Goal: Information Seeking & Learning: Check status

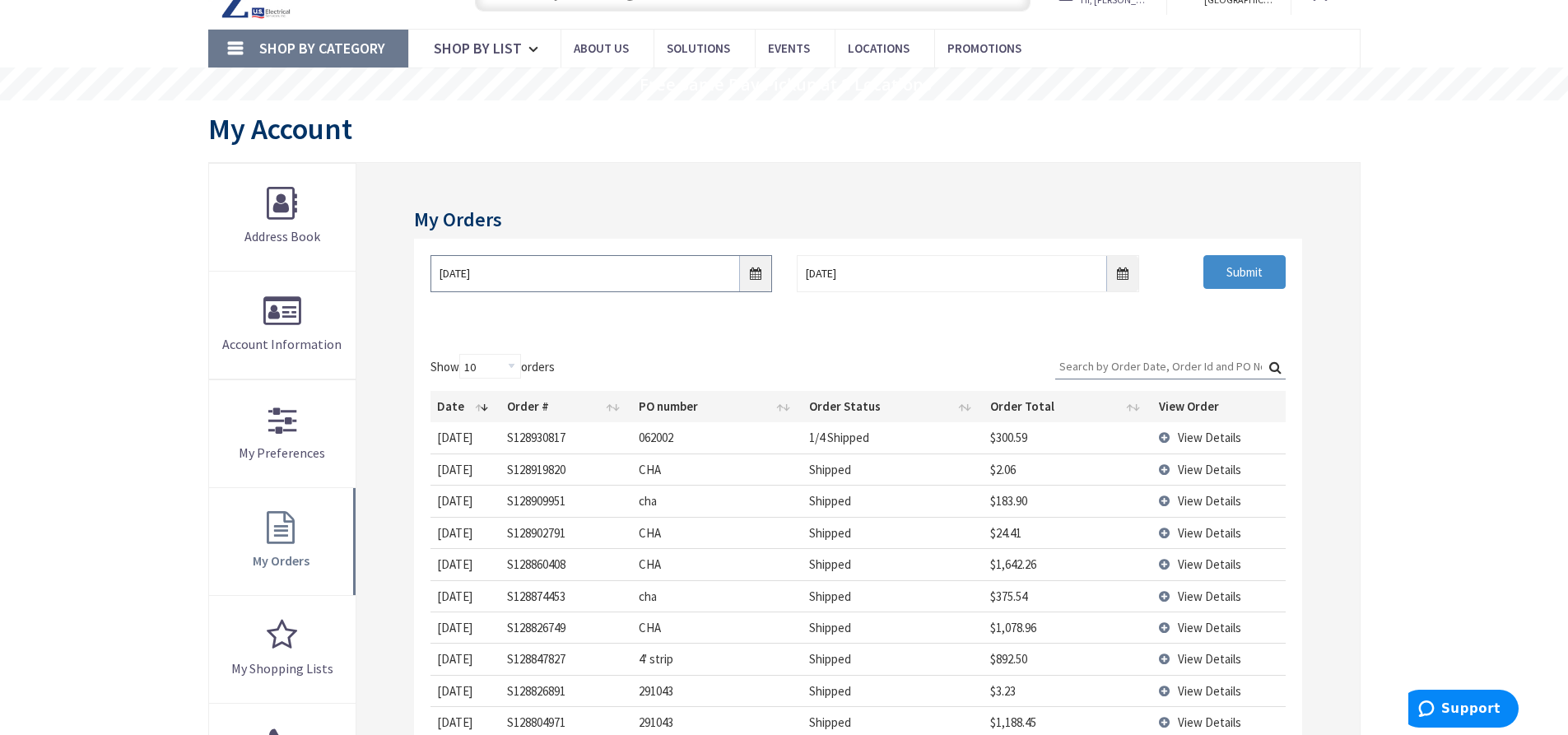
click at [762, 282] on input "09/01/2025" at bounding box center [601, 273] width 341 height 37
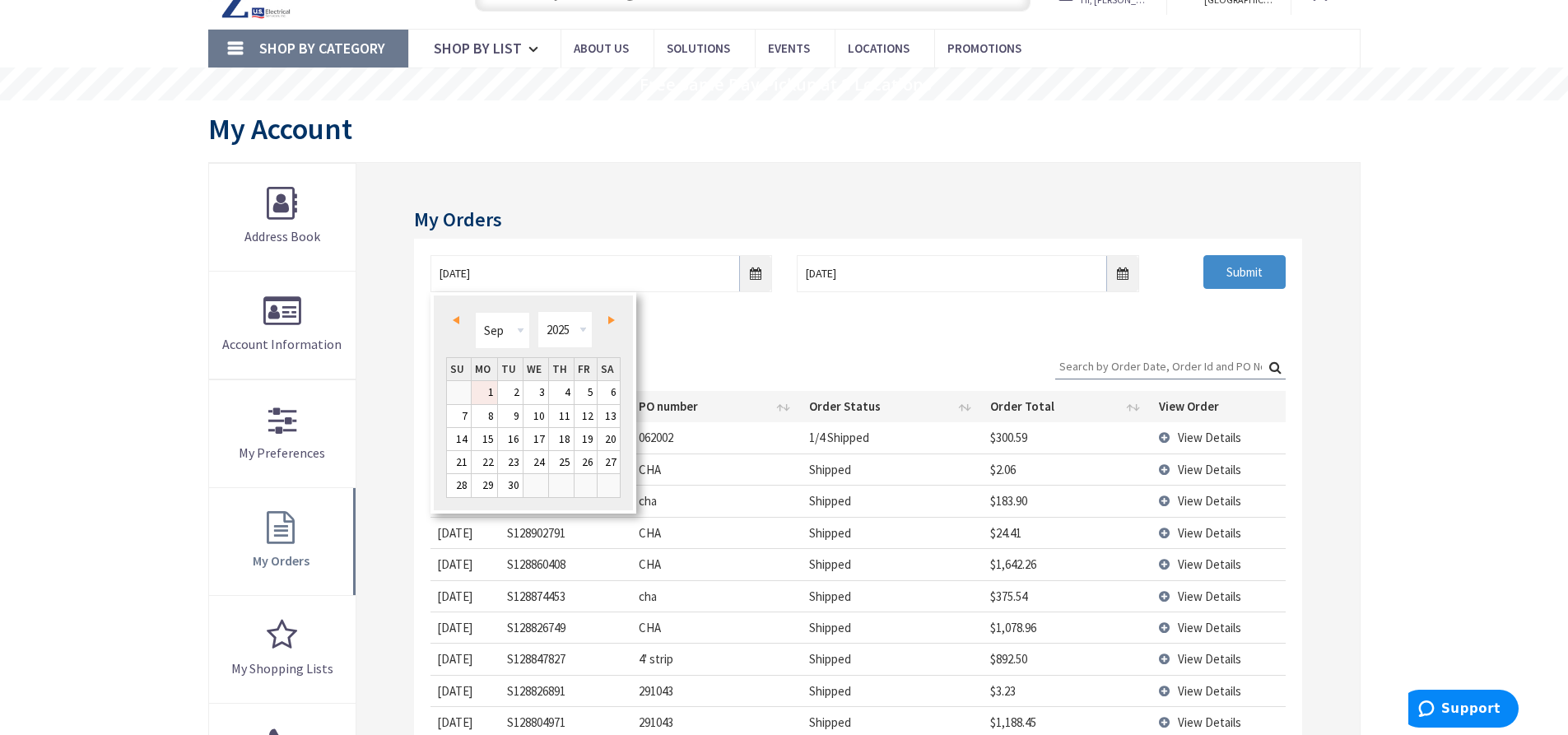
click at [489, 390] on link "1" at bounding box center [484, 392] width 26 height 22
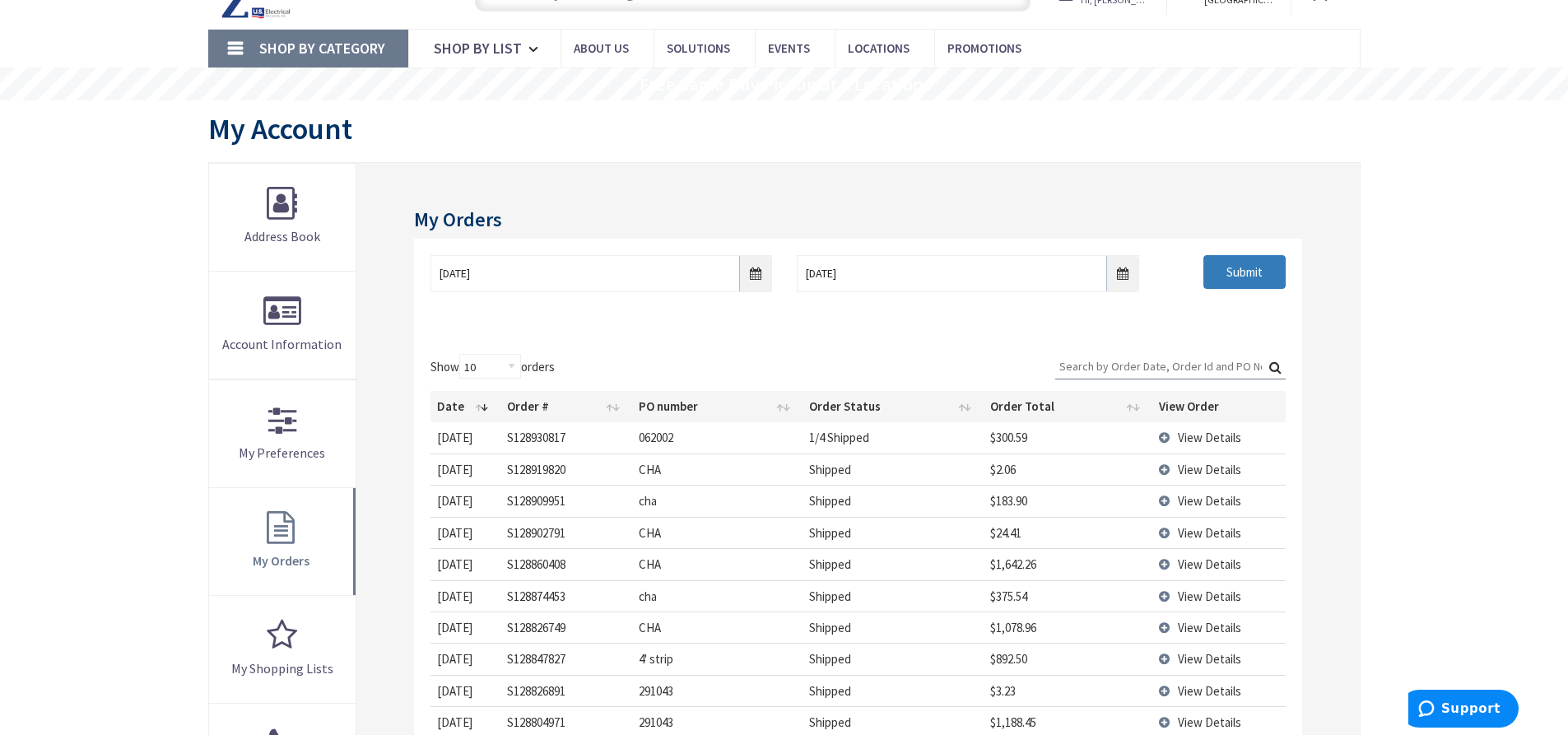
click at [1237, 277] on input "Submit" at bounding box center [1245, 272] width 83 height 34
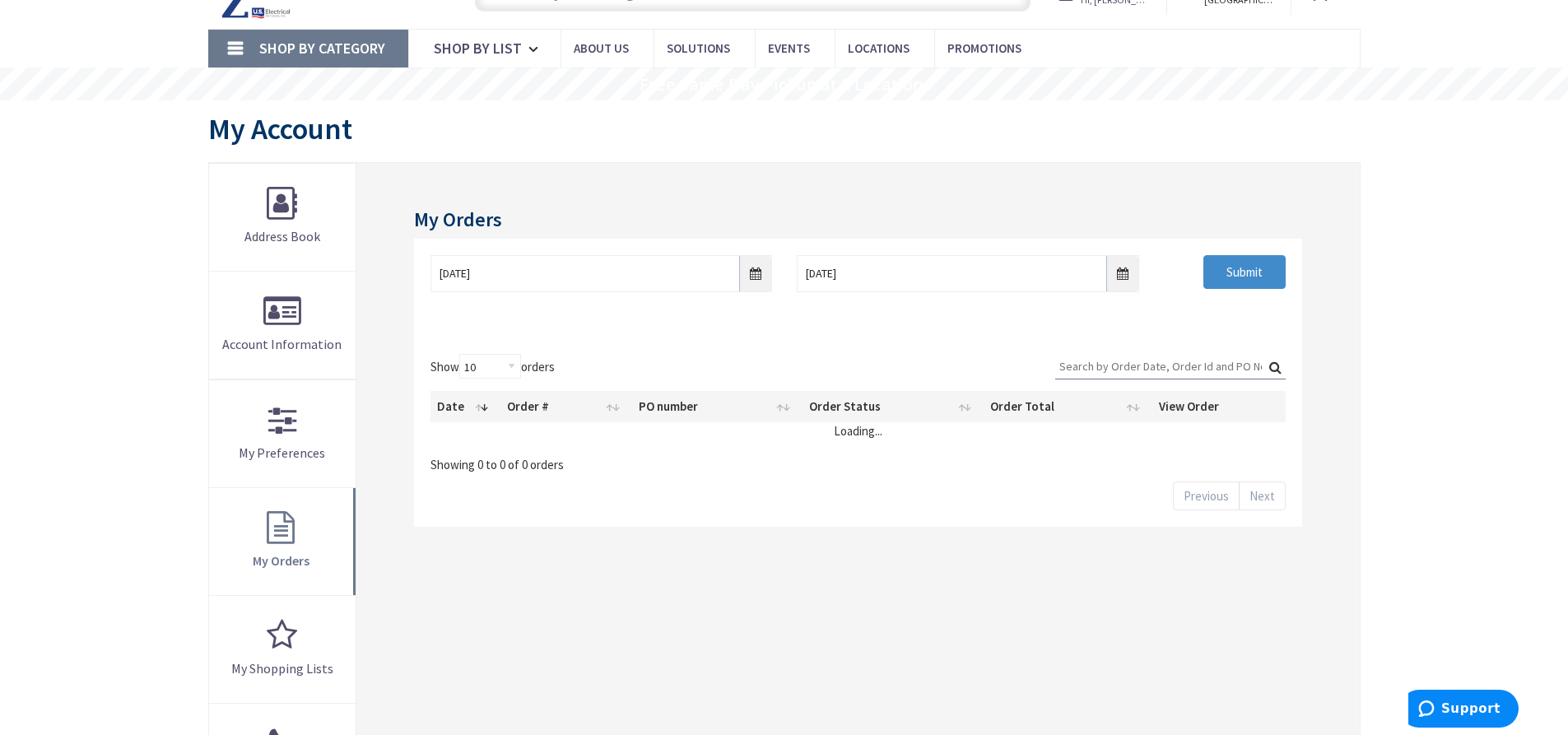
click at [1111, 366] on input "Search:" at bounding box center [1170, 366] width 231 height 25
type input "291038"
click at [1278, 365] on label "Search: 291038" at bounding box center [1170, 366] width 231 height 26
click at [1278, 365] on input "291038" at bounding box center [1170, 366] width 231 height 25
click at [1253, 279] on input "Submit" at bounding box center [1245, 272] width 83 height 34
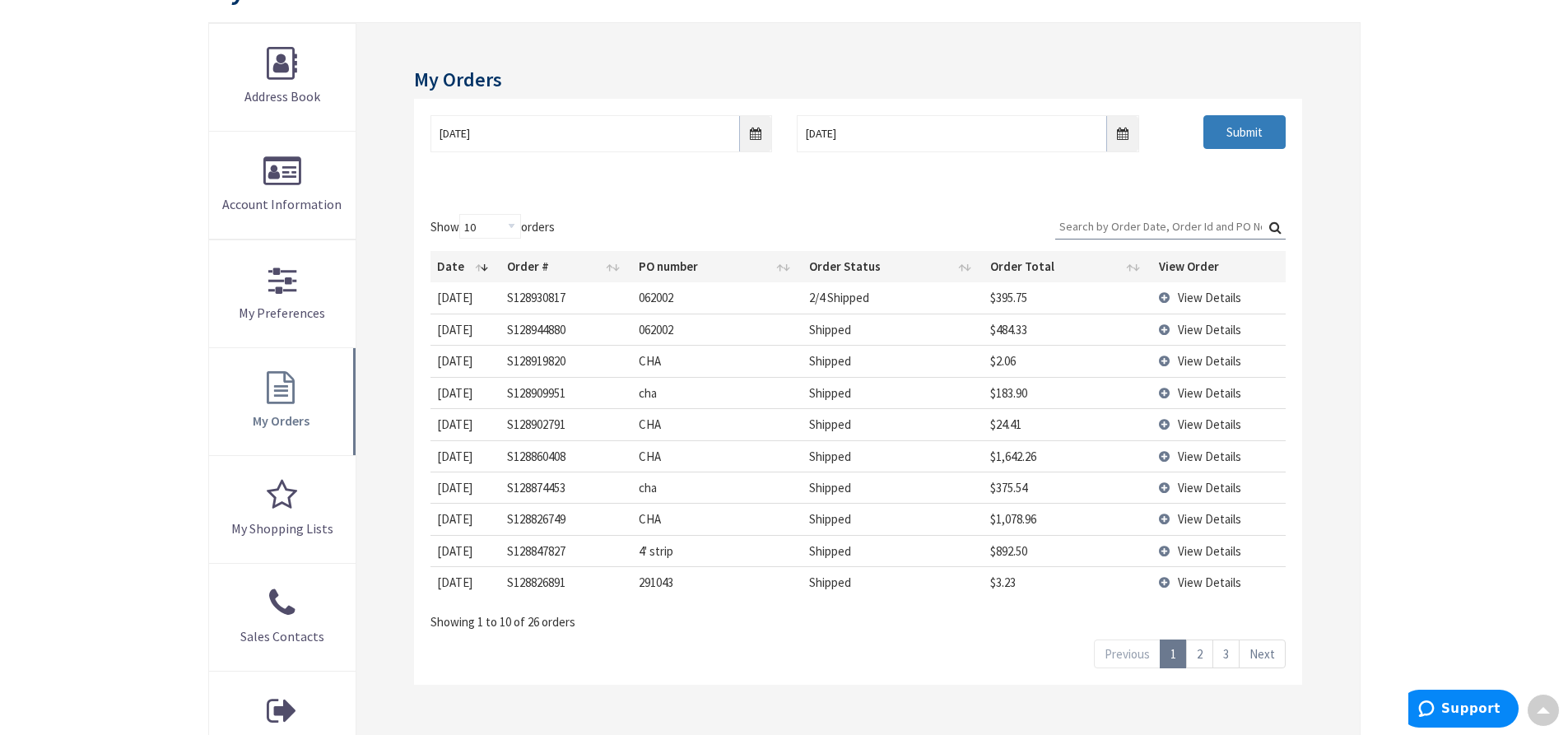
scroll to position [247, 0]
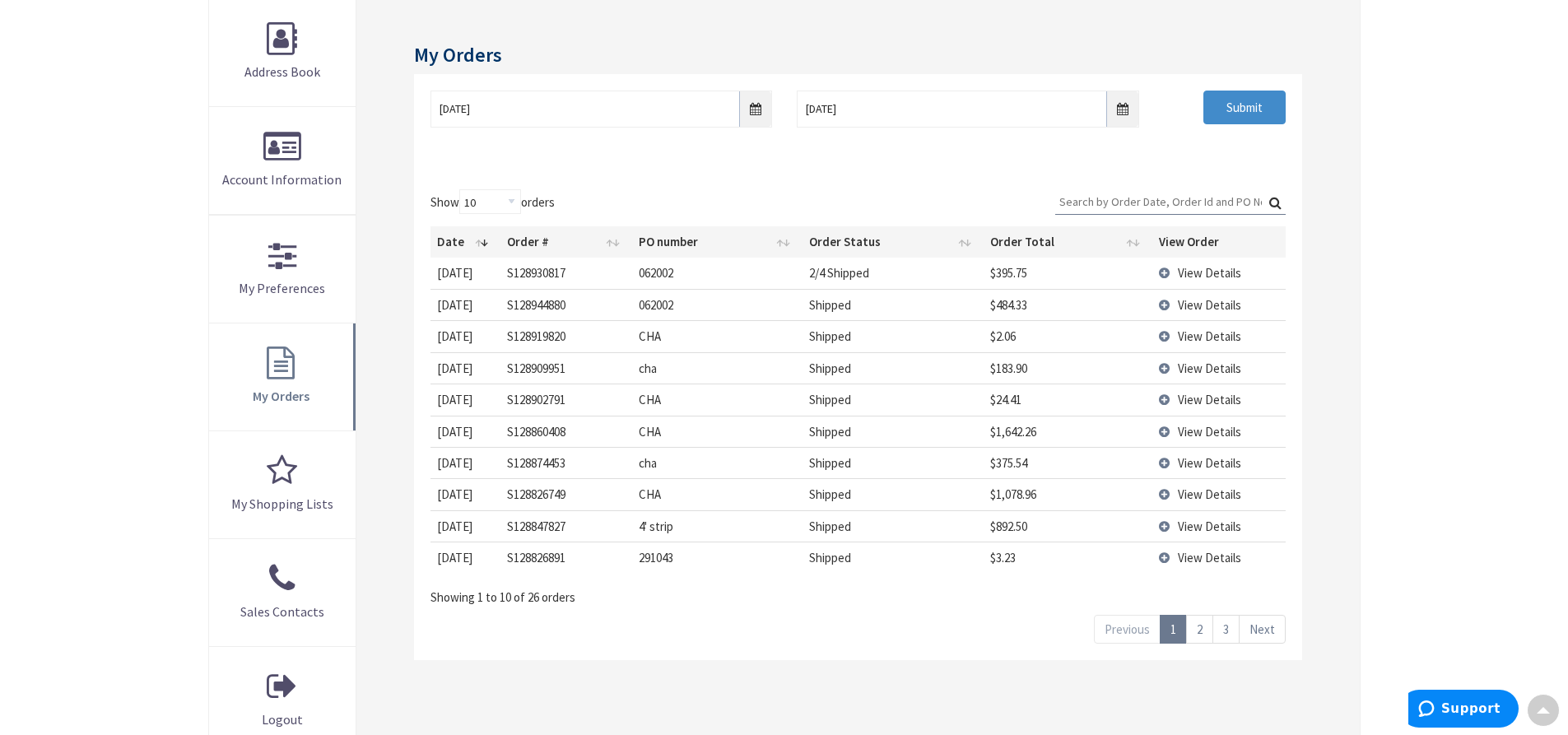
click at [1200, 638] on link "2" at bounding box center [1199, 629] width 28 height 28
click at [1229, 630] on link "3" at bounding box center [1226, 629] width 28 height 28
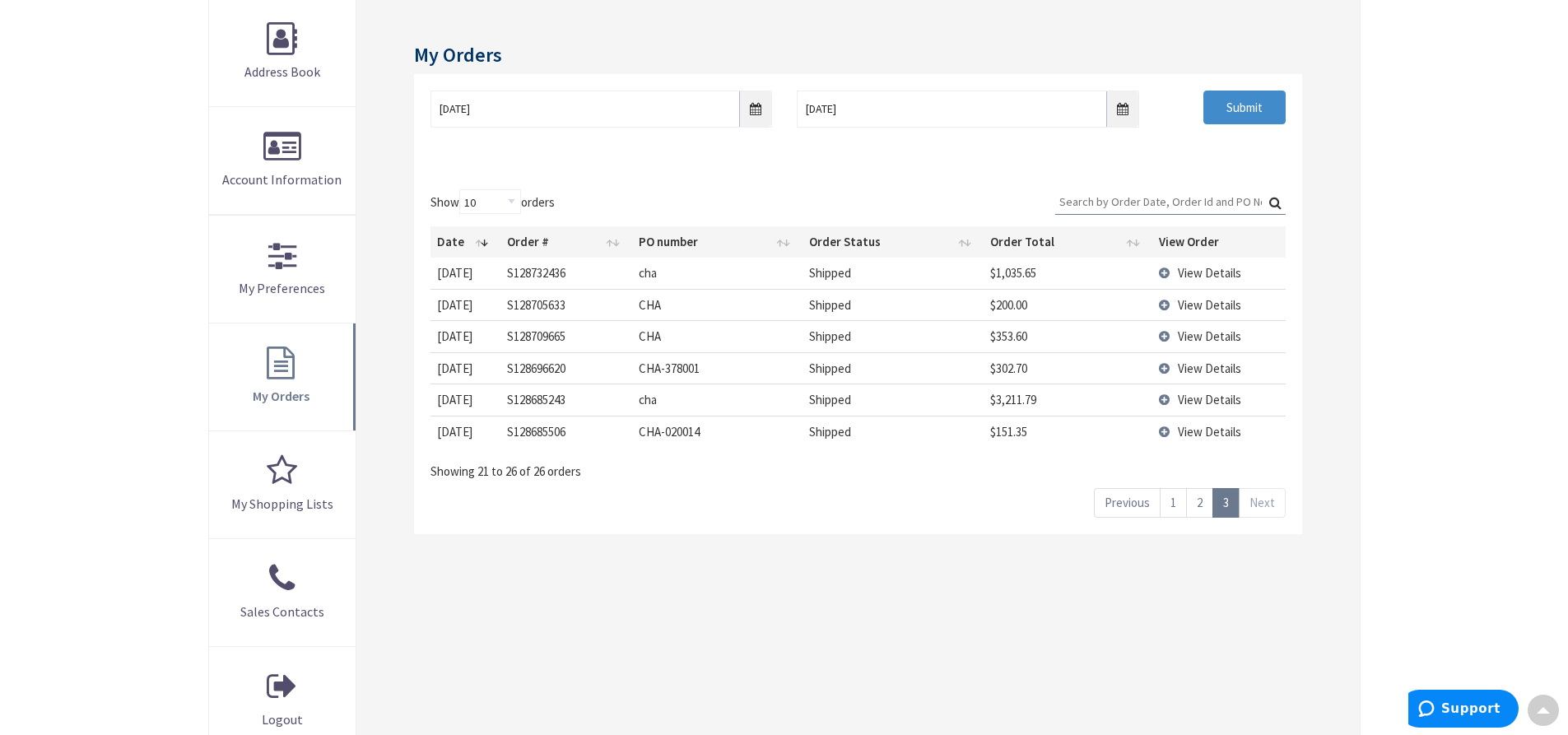
click at [1171, 494] on link "1" at bounding box center [1173, 503] width 28 height 28
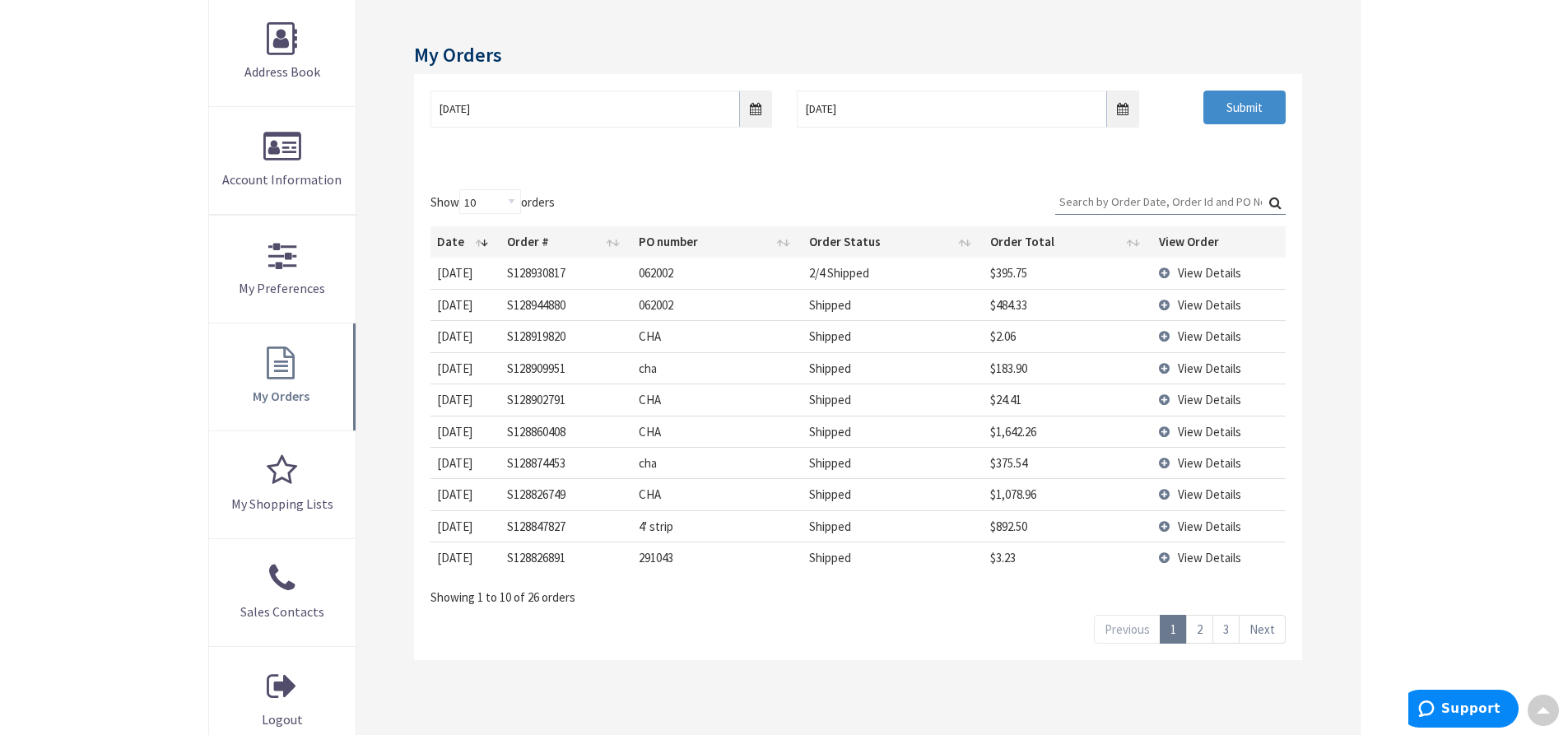
click at [1205, 626] on link "2" at bounding box center [1199, 629] width 28 height 28
click at [1231, 627] on link "3" at bounding box center [1226, 629] width 28 height 28
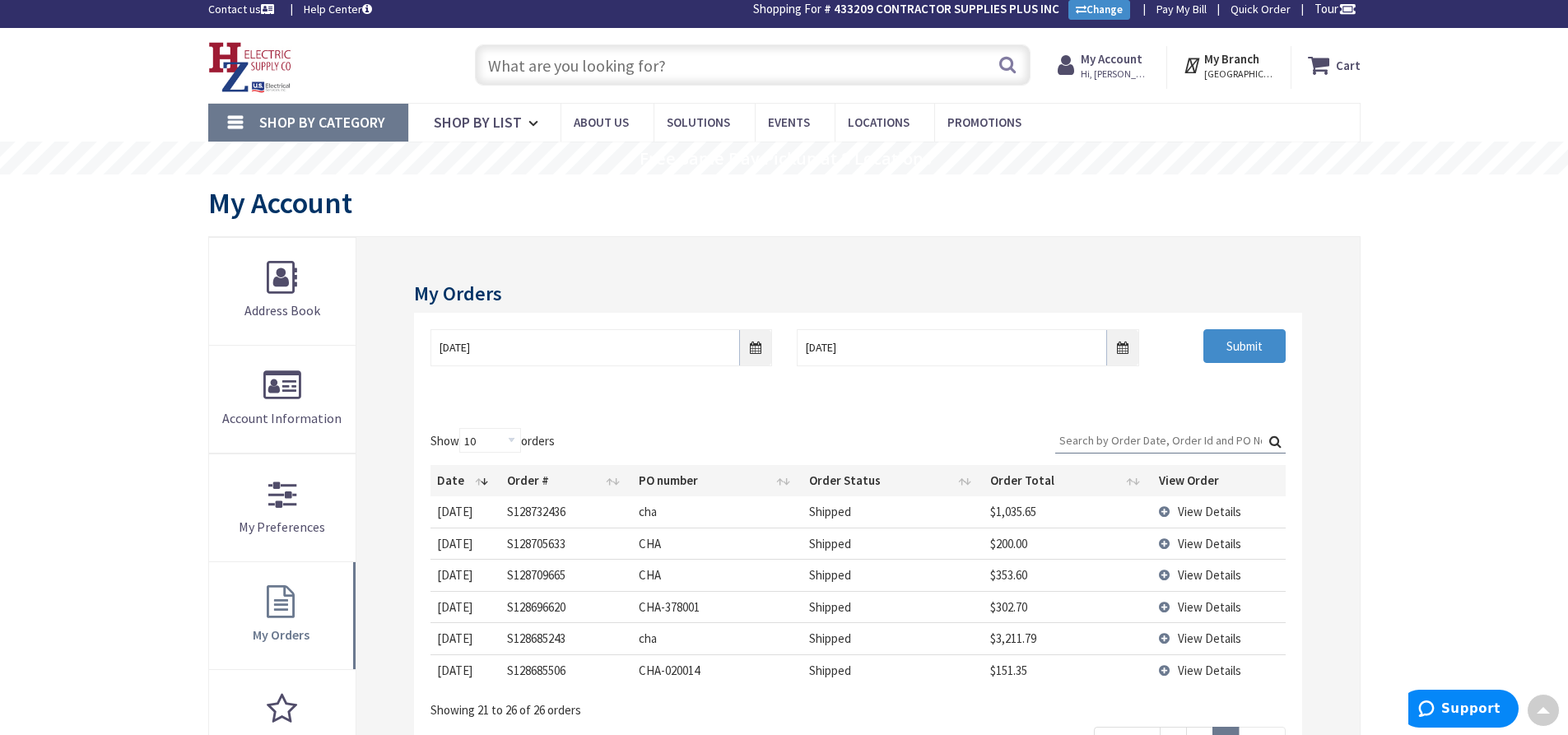
scroll to position [0, 0]
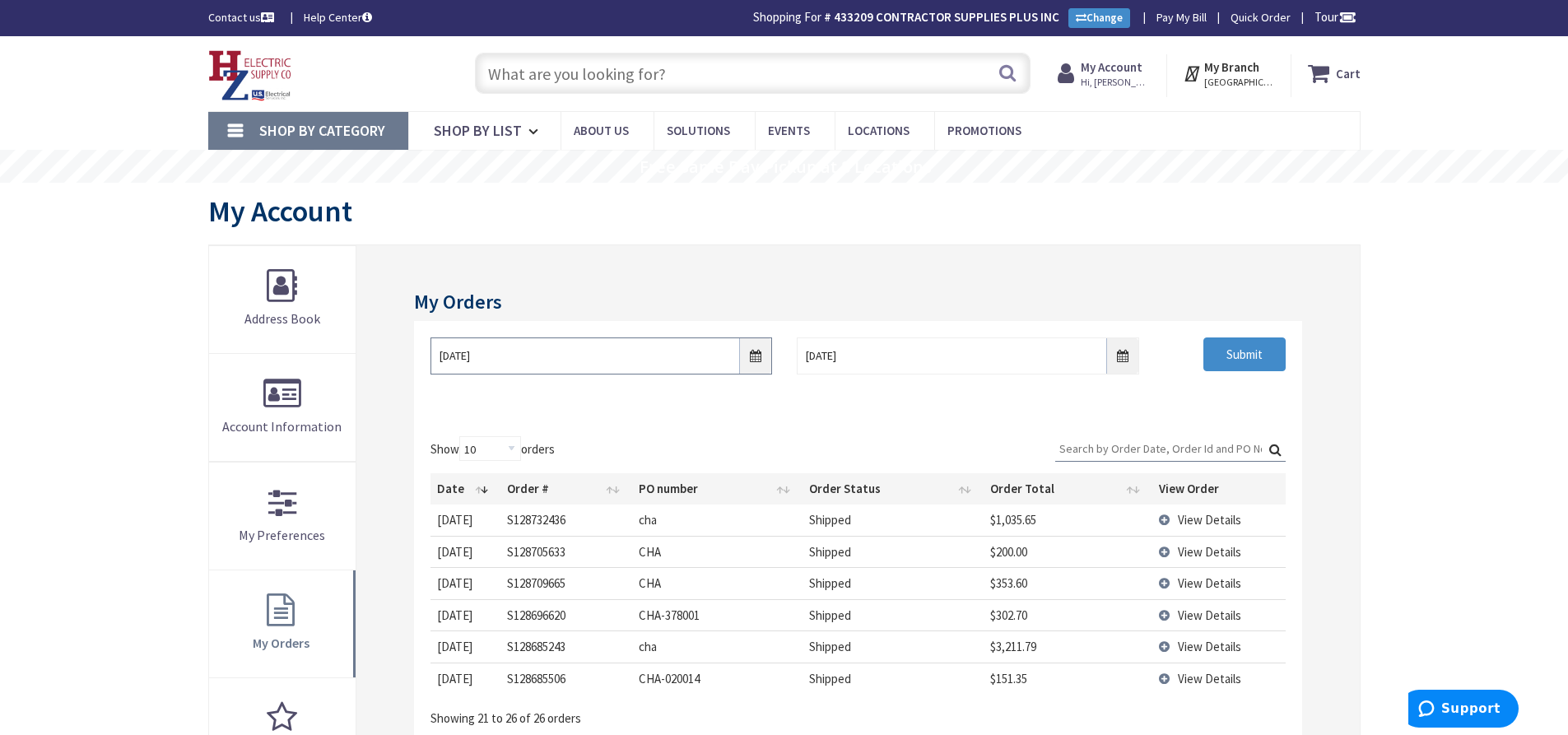
click at [762, 364] on input "09/01/2025" at bounding box center [601, 356] width 341 height 37
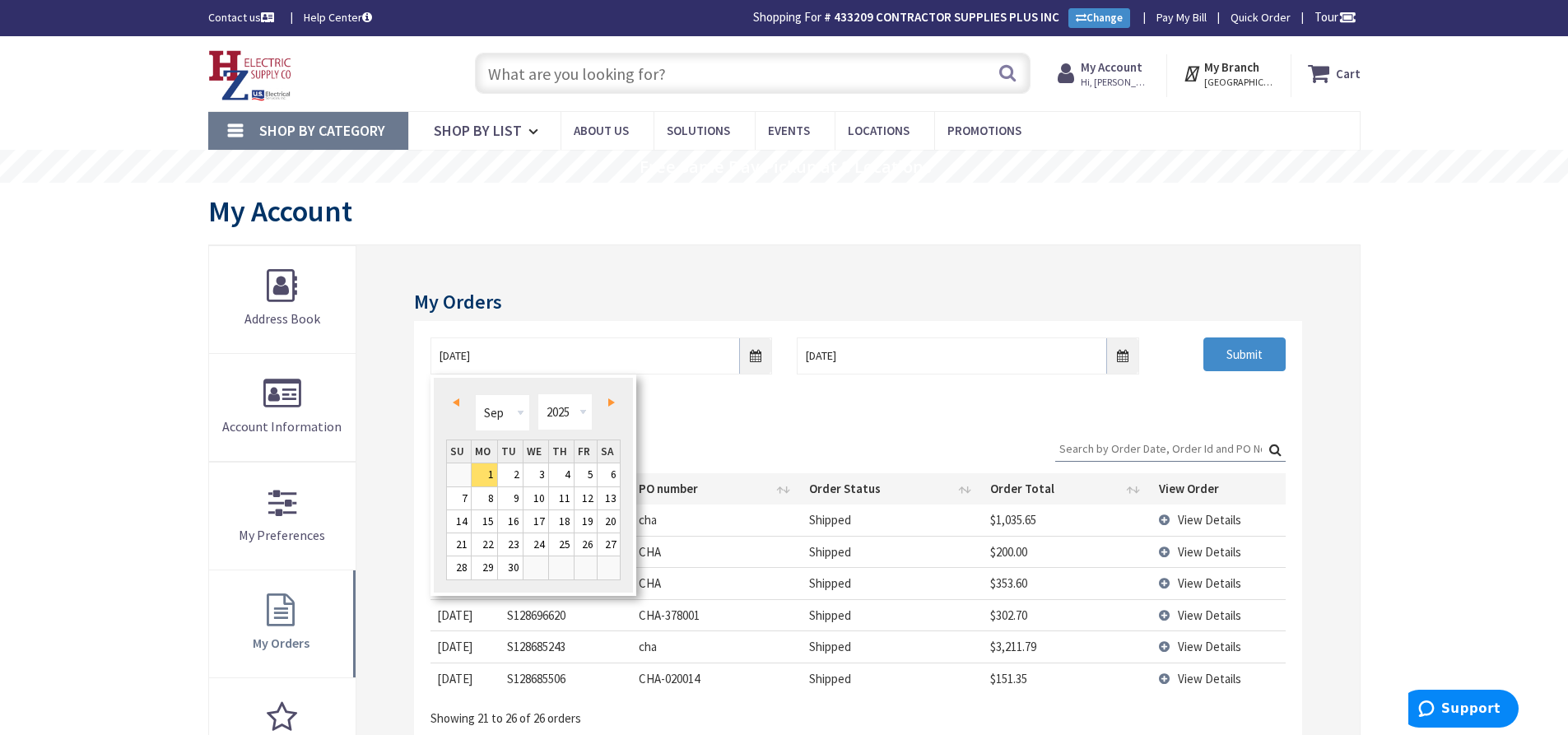
click at [457, 405] on span "Prev" at bounding box center [455, 402] width 7 height 9
click at [519, 479] on link "1" at bounding box center [510, 474] width 25 height 22
type input "07/01/2025"
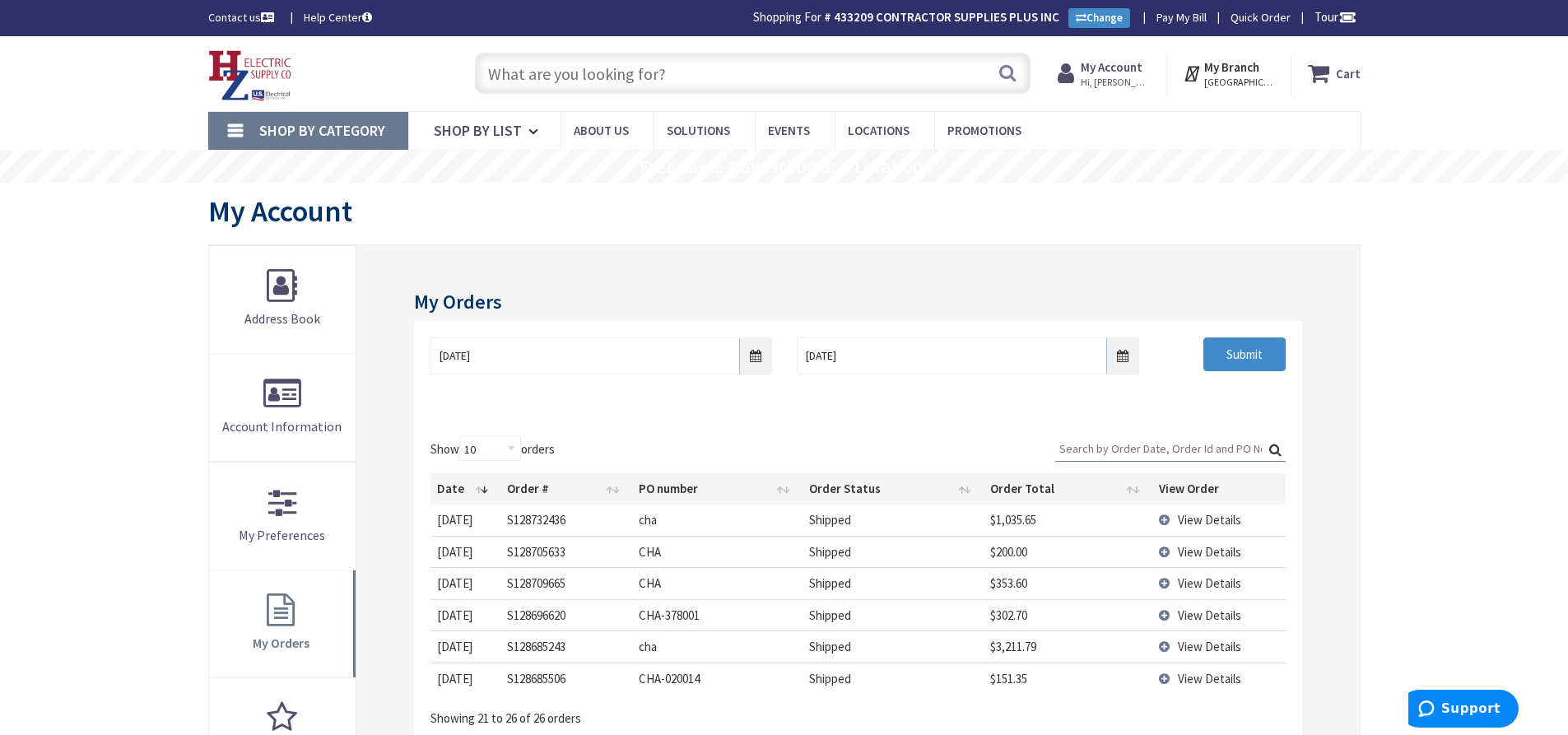
click at [1153, 458] on input "Search:" at bounding box center [1170, 449] width 231 height 25
type input "3"
click at [1244, 364] on input "Submit" at bounding box center [1245, 355] width 83 height 34
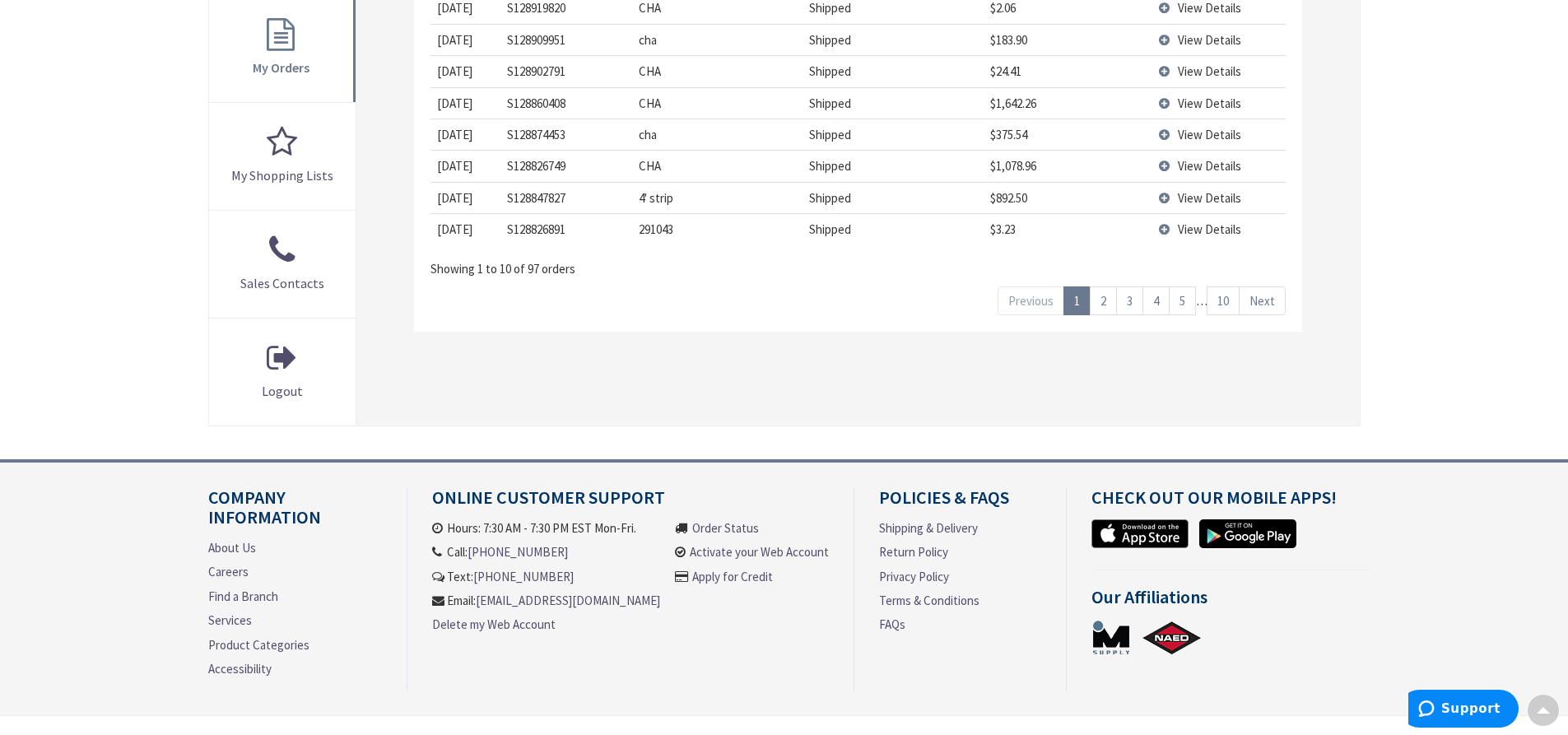
scroll to position [576, 0]
click at [1232, 302] on link "10" at bounding box center [1223, 300] width 33 height 28
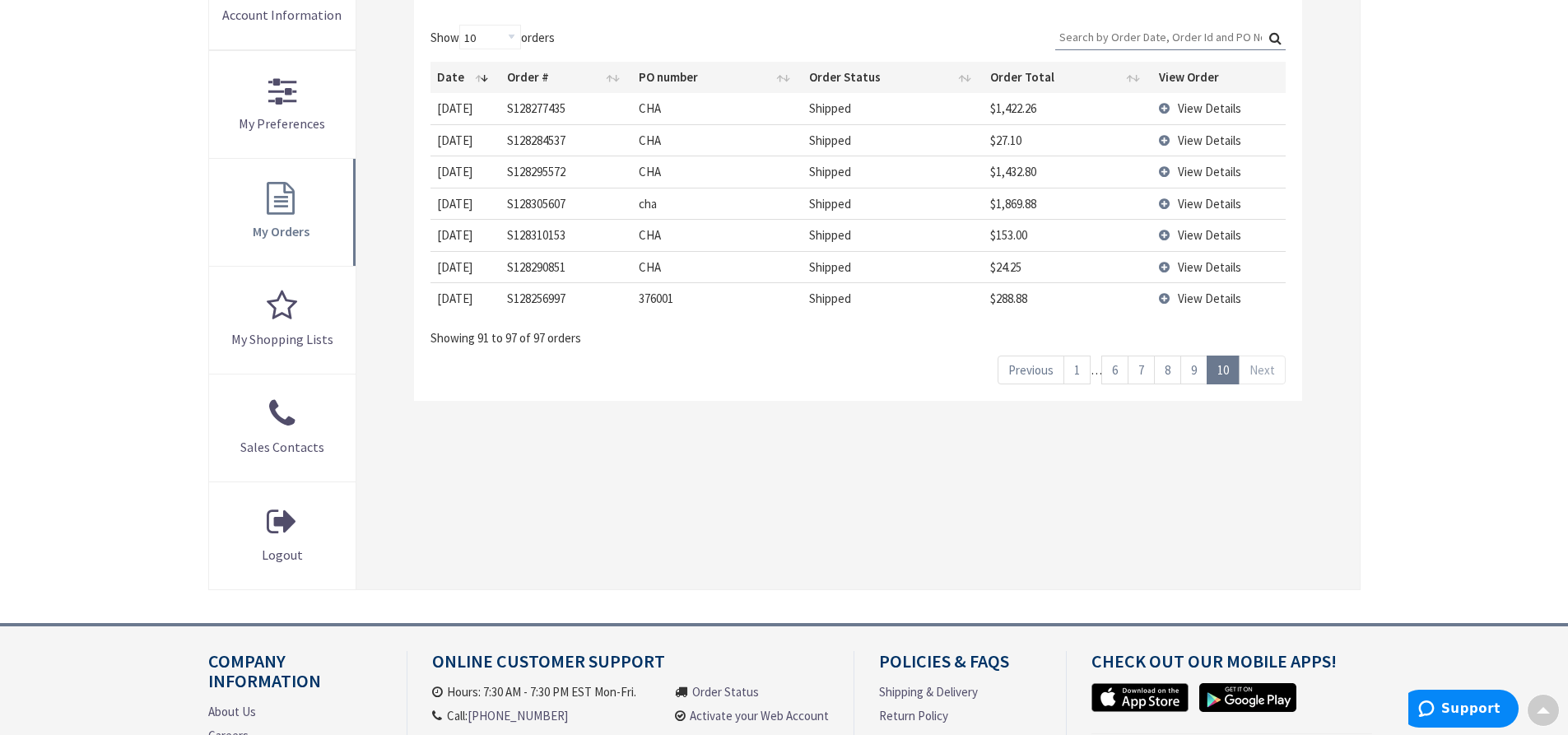
scroll to position [329, 0]
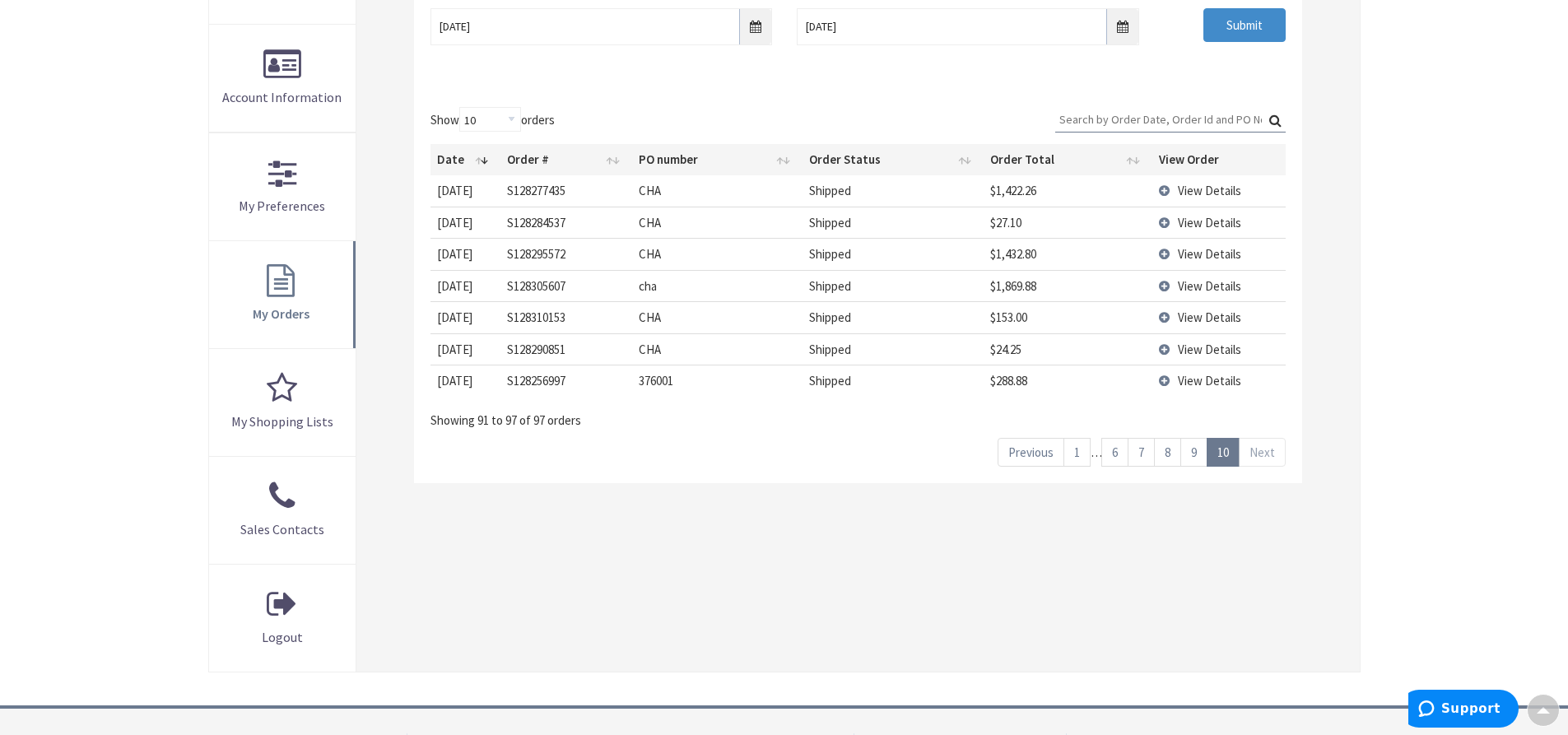
click at [1168, 457] on link "8" at bounding box center [1167, 452] width 28 height 28
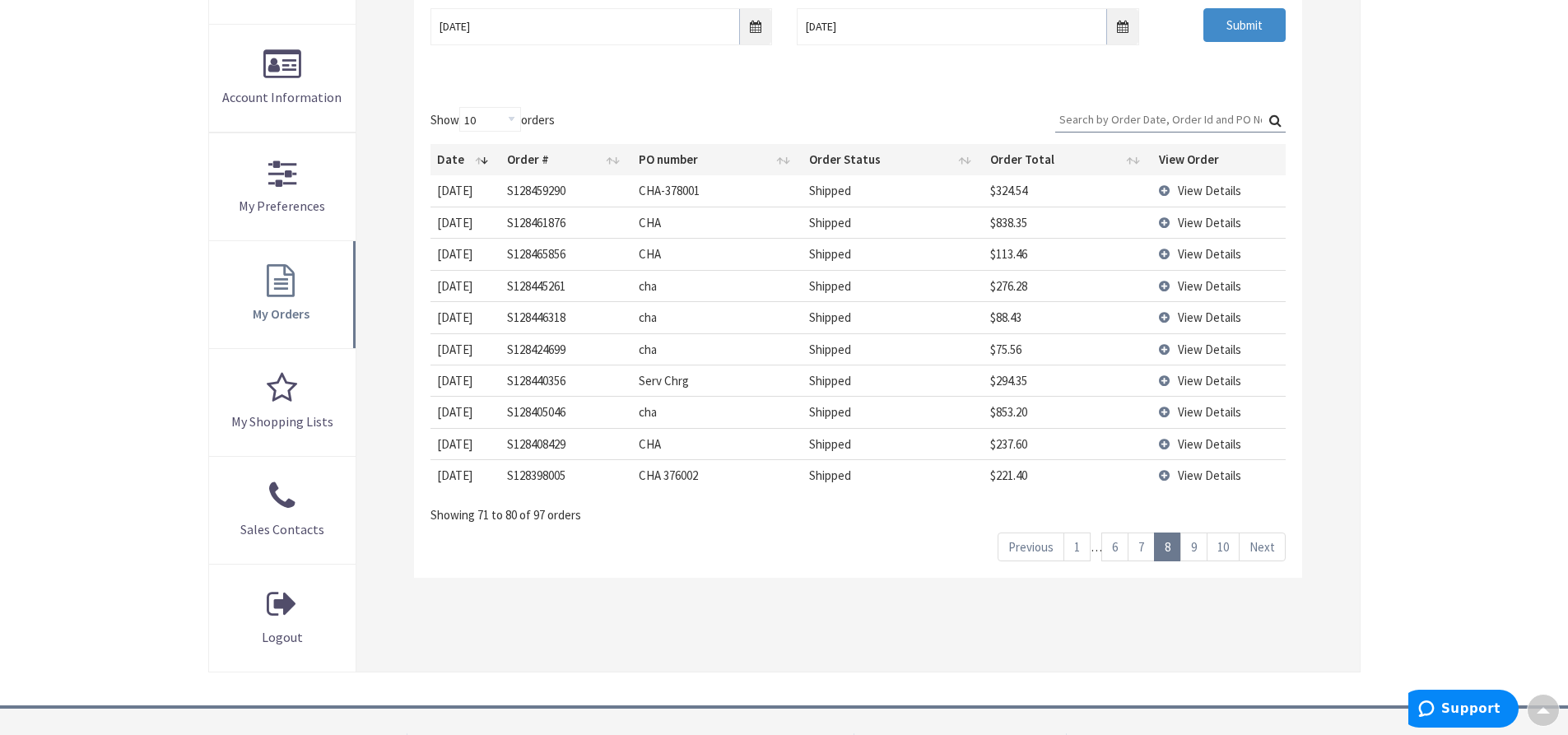
click at [1144, 547] on link "7" at bounding box center [1141, 546] width 28 height 28
click at [1118, 553] on link "6" at bounding box center [1115, 546] width 28 height 28
click at [1130, 551] on link "5" at bounding box center [1130, 546] width 28 height 28
click at [1209, 252] on span "View Details" at bounding box center [1209, 253] width 64 height 15
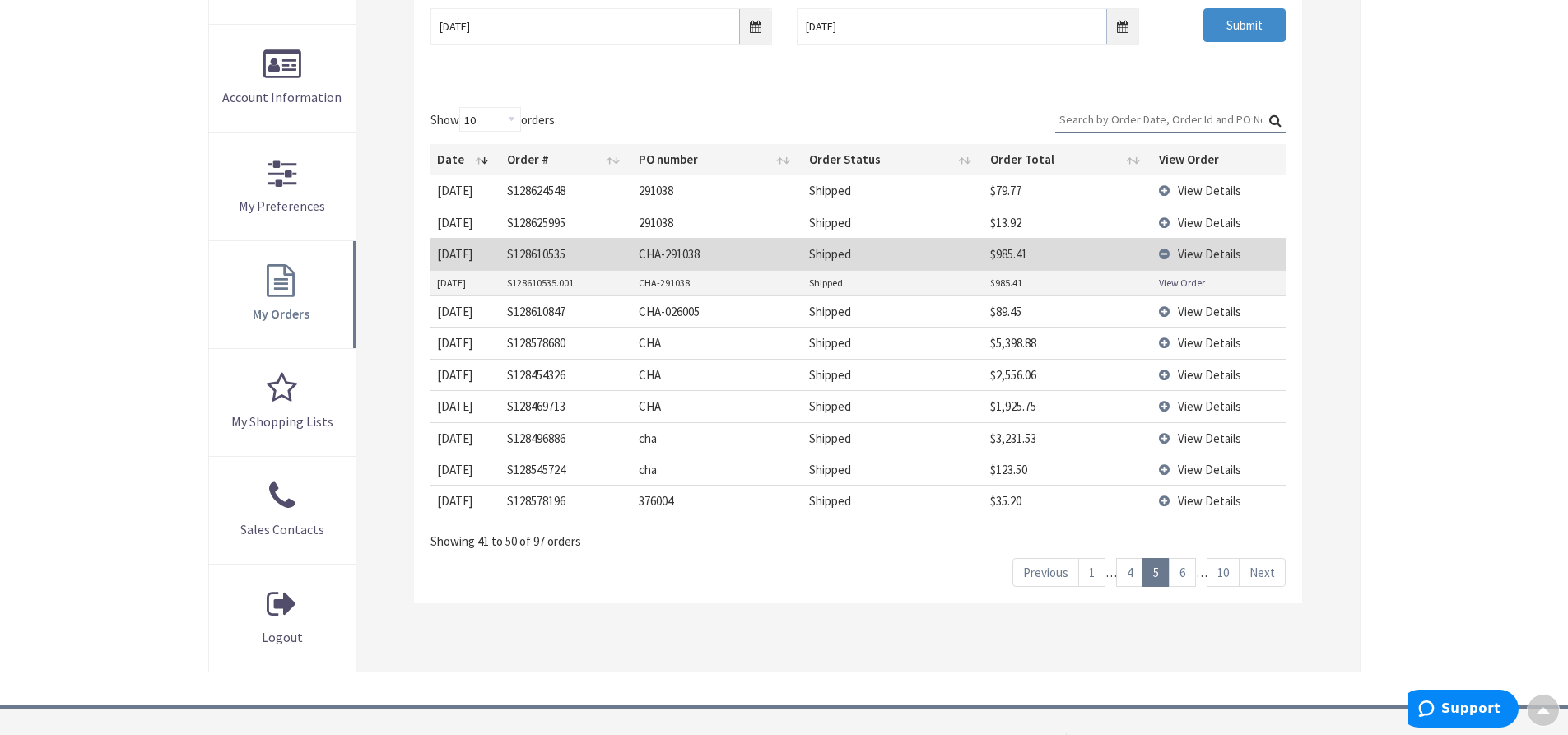
click at [1201, 282] on link "View Order" at bounding box center [1182, 283] width 46 height 14
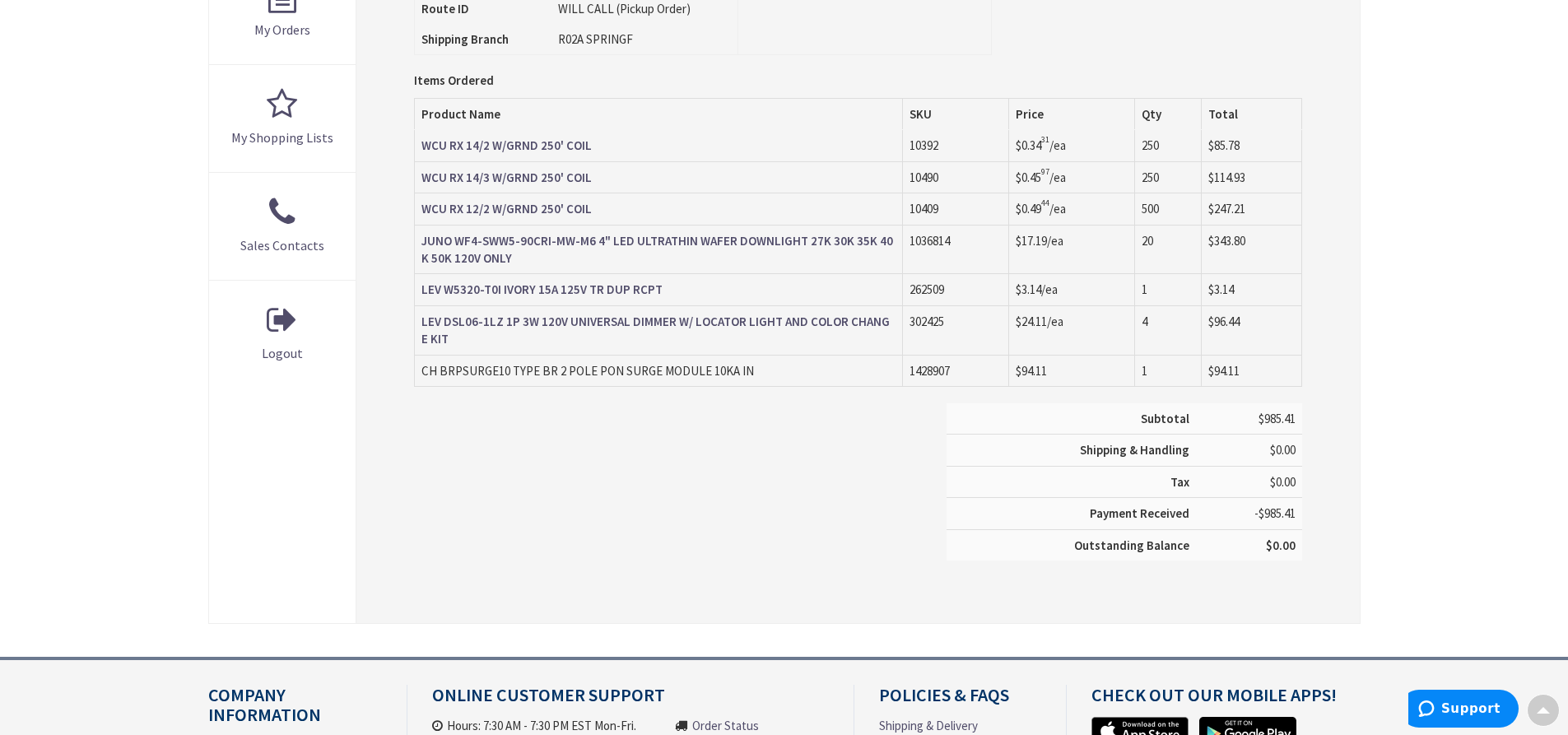
scroll to position [494, 0]
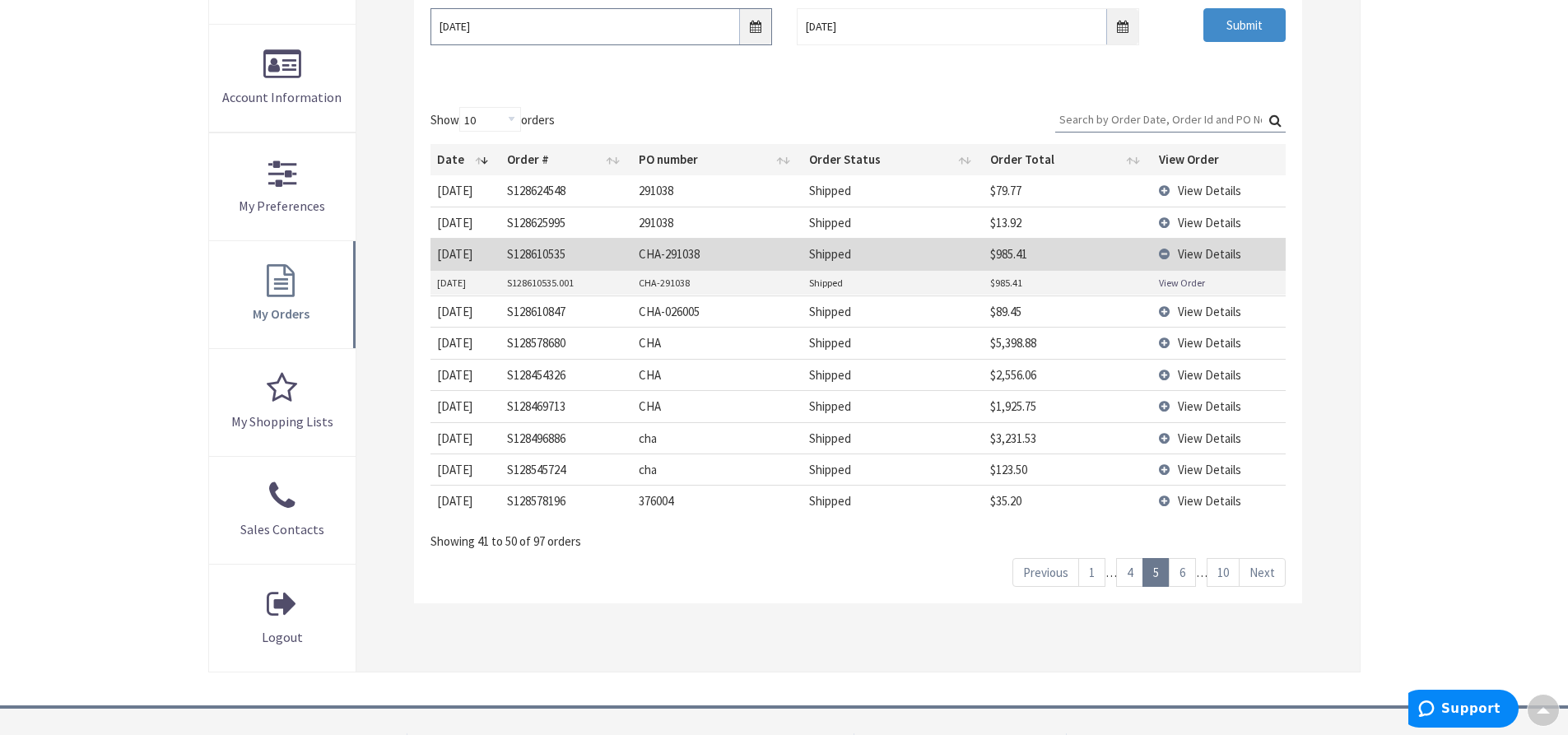
click at [759, 28] on input "07/01/2025" at bounding box center [601, 27] width 341 height 37
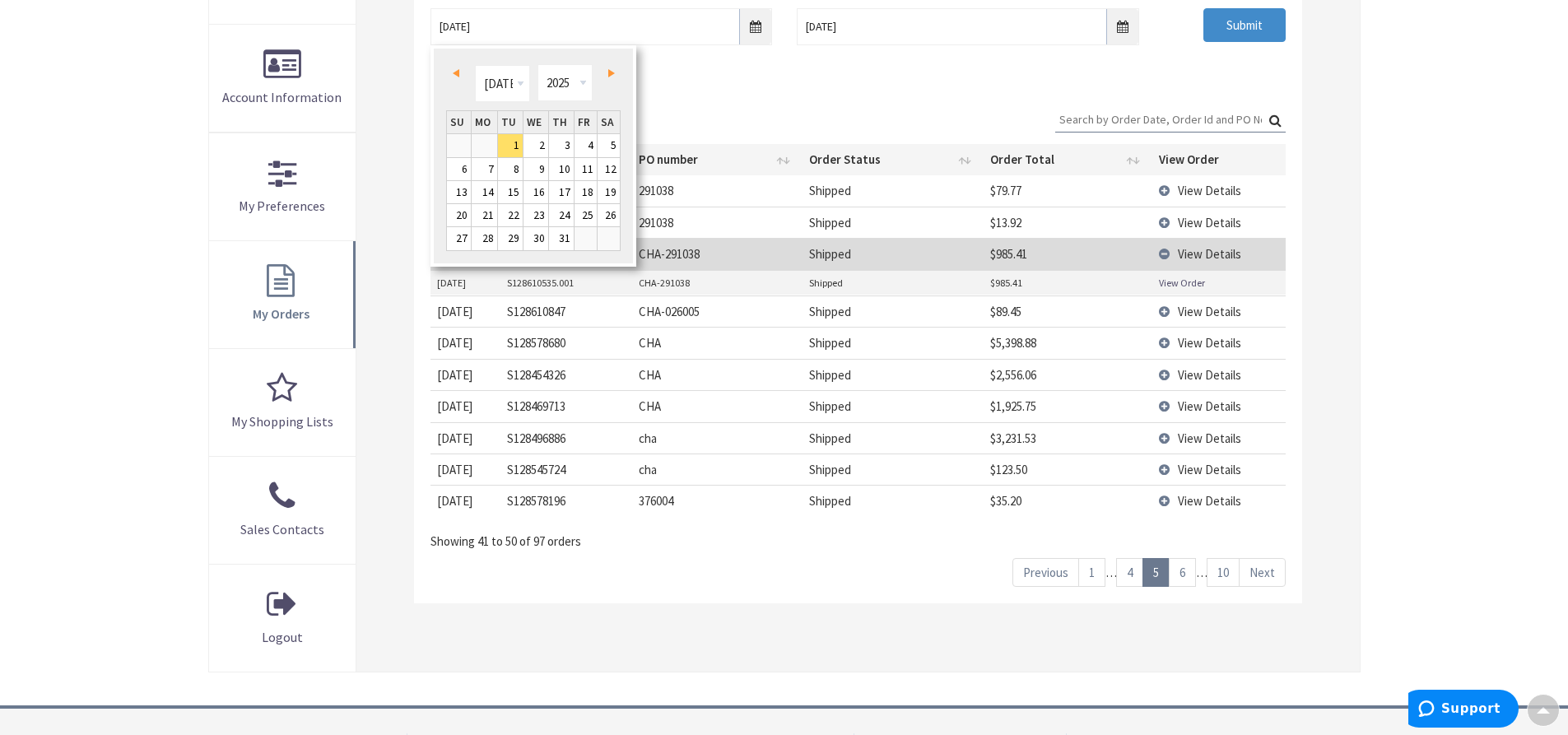
click at [609, 78] on link "Next" at bounding box center [607, 73] width 22 height 22
click at [613, 78] on link "Next" at bounding box center [607, 73] width 22 height 22
click at [577, 211] on link "26" at bounding box center [585, 214] width 22 height 22
type input "09/26/2025"
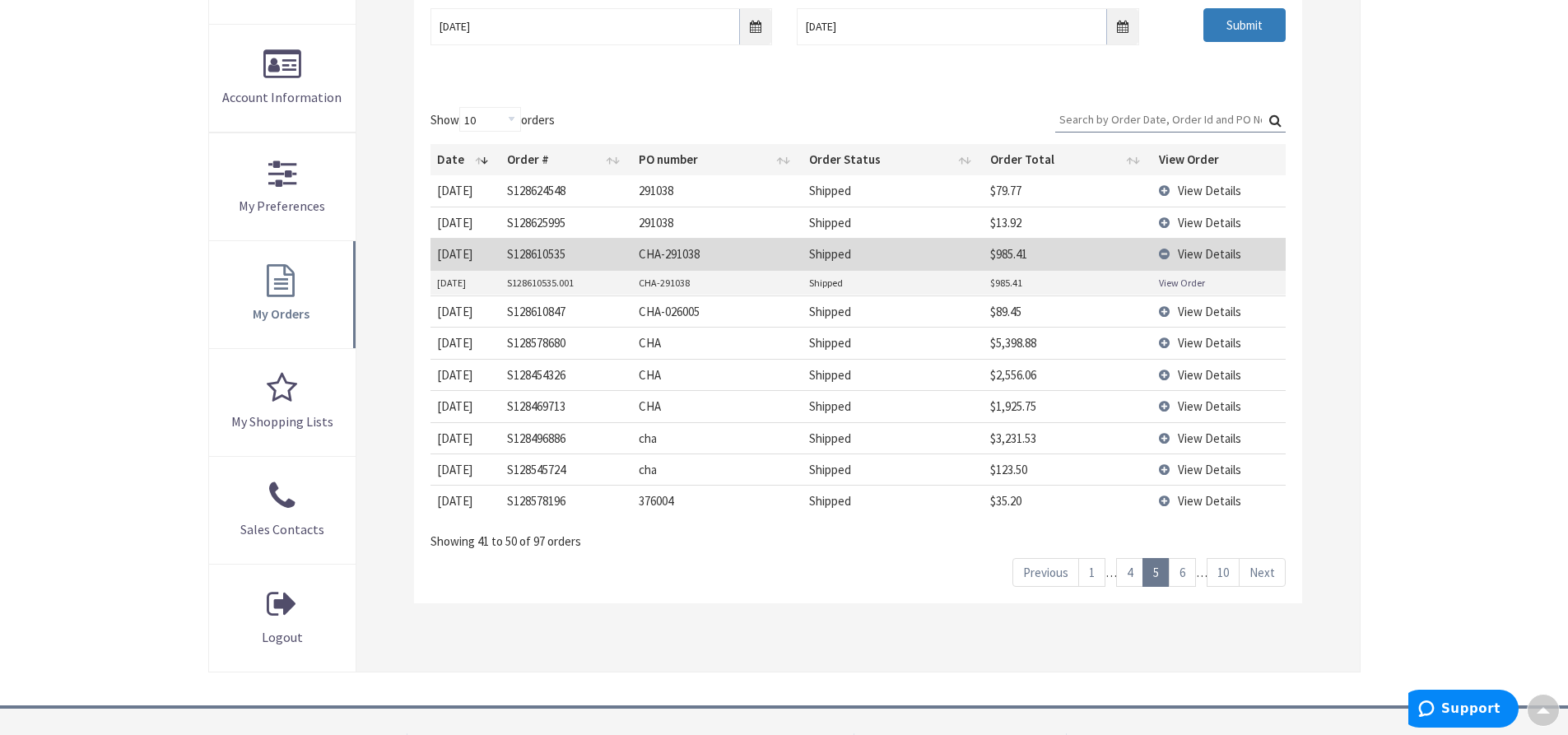
click at [1213, 28] on input "Submit" at bounding box center [1245, 26] width 83 height 34
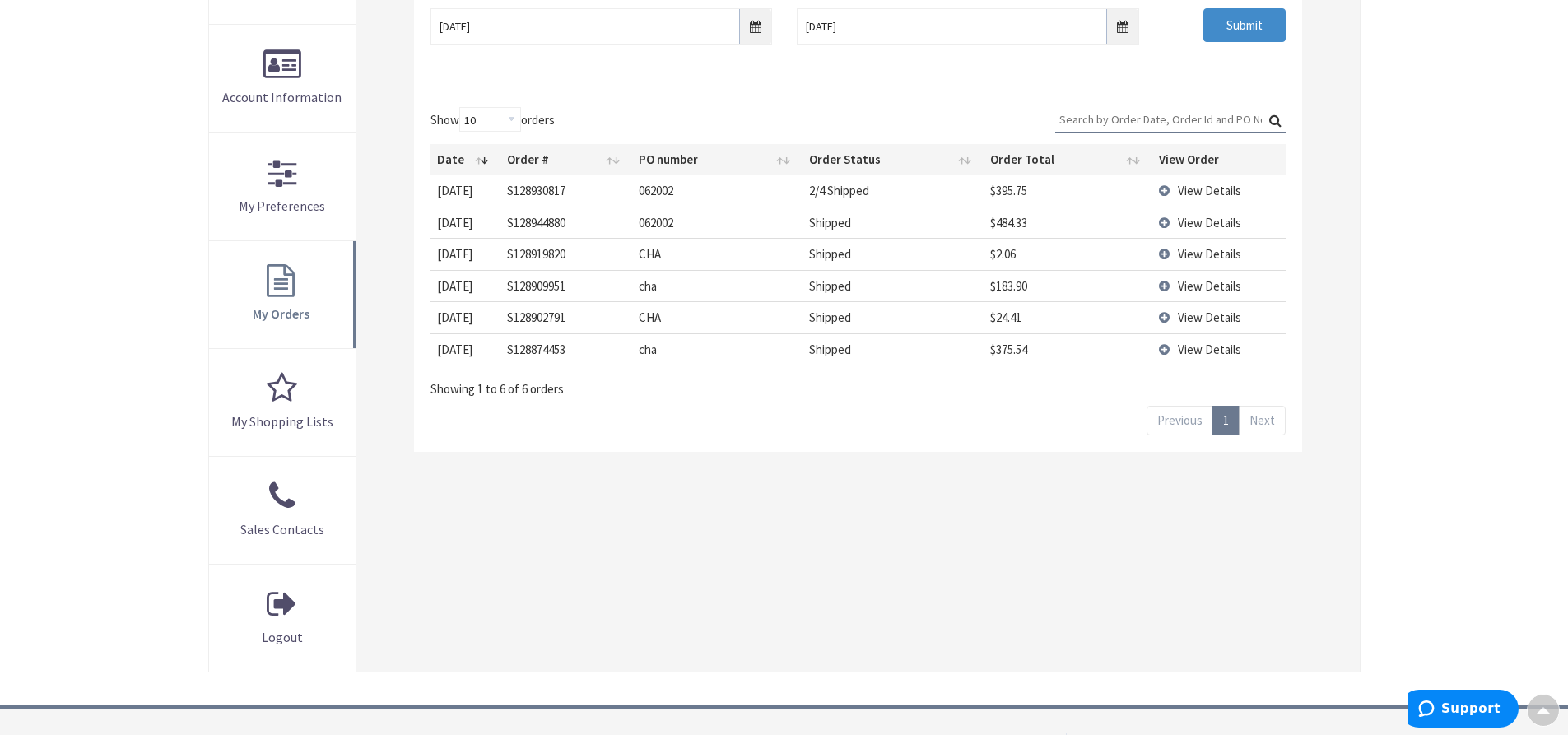
click at [1185, 228] on span "View Details" at bounding box center [1209, 222] width 64 height 15
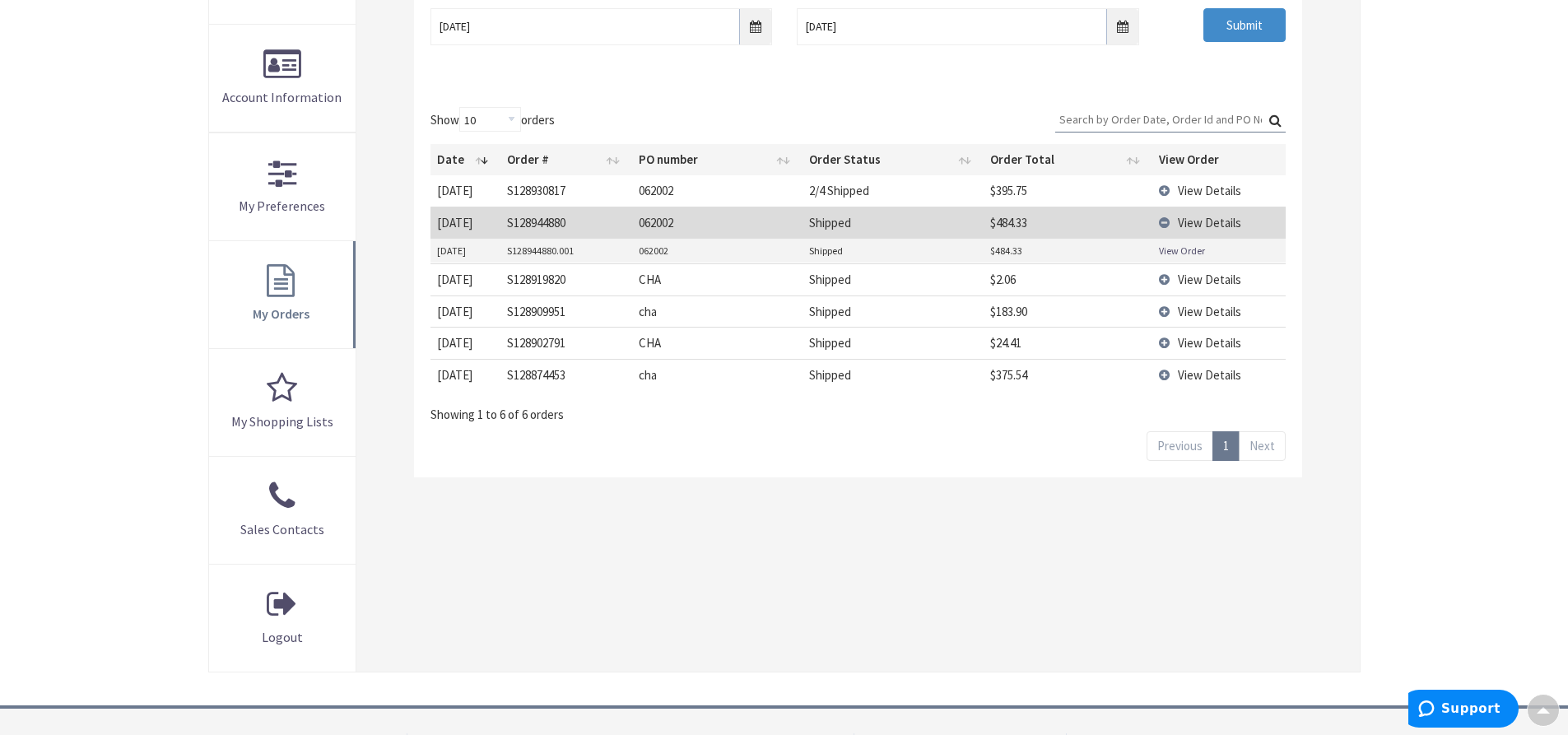
click at [1192, 249] on link "View Order" at bounding box center [1182, 250] width 46 height 14
click at [1193, 196] on span "View Details" at bounding box center [1209, 191] width 64 height 15
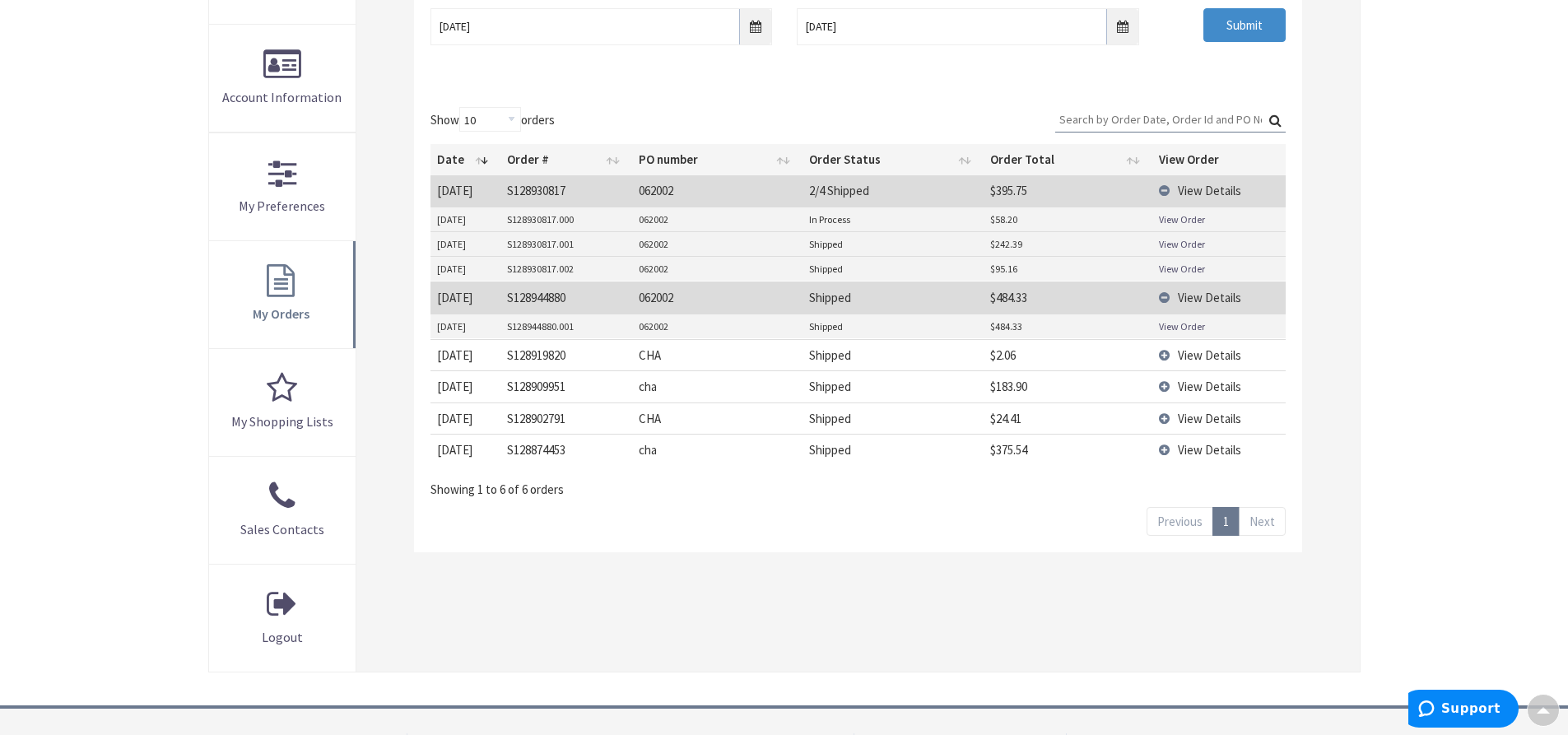
click at [1181, 217] on link "View Order" at bounding box center [1182, 219] width 46 height 14
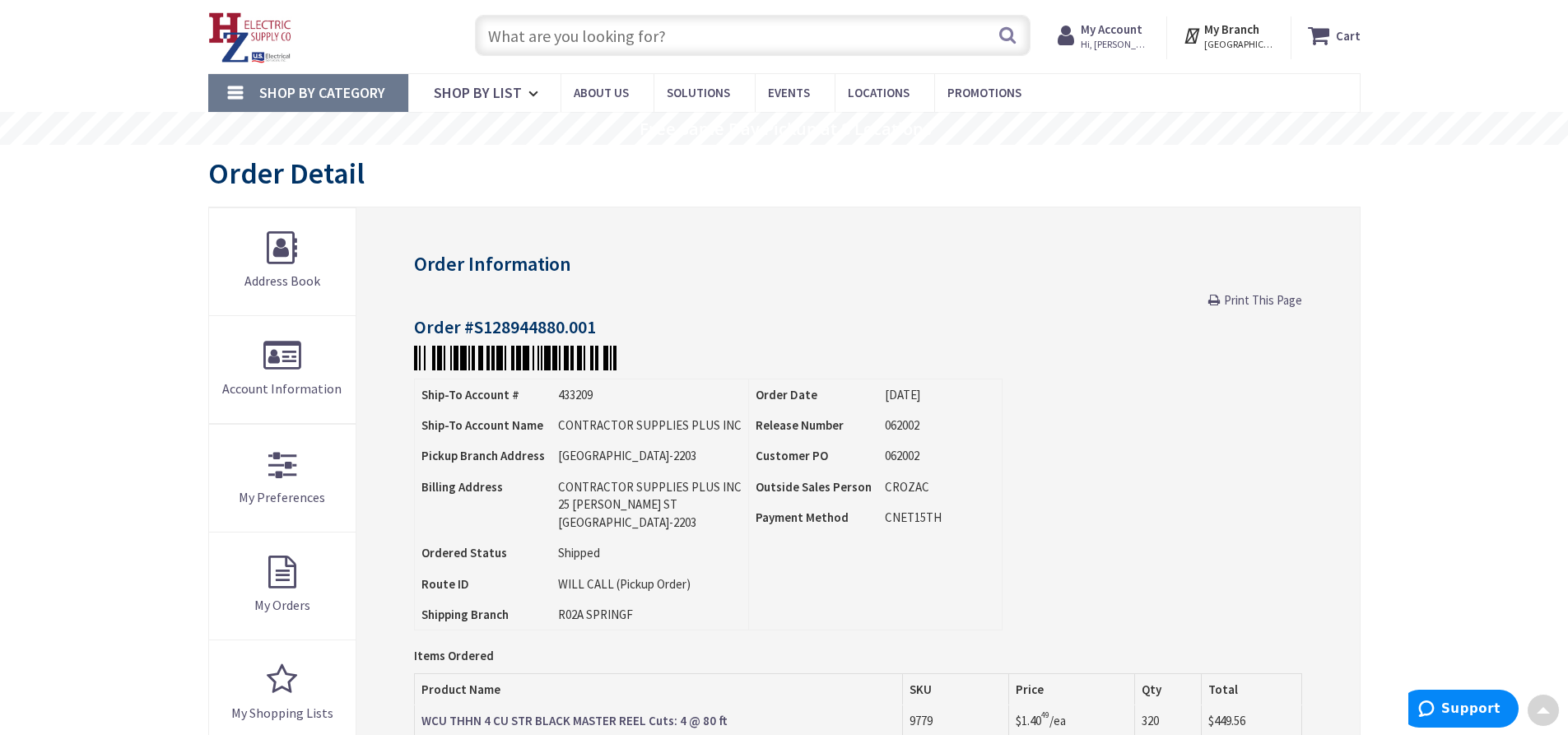
scroll to position [3, 0]
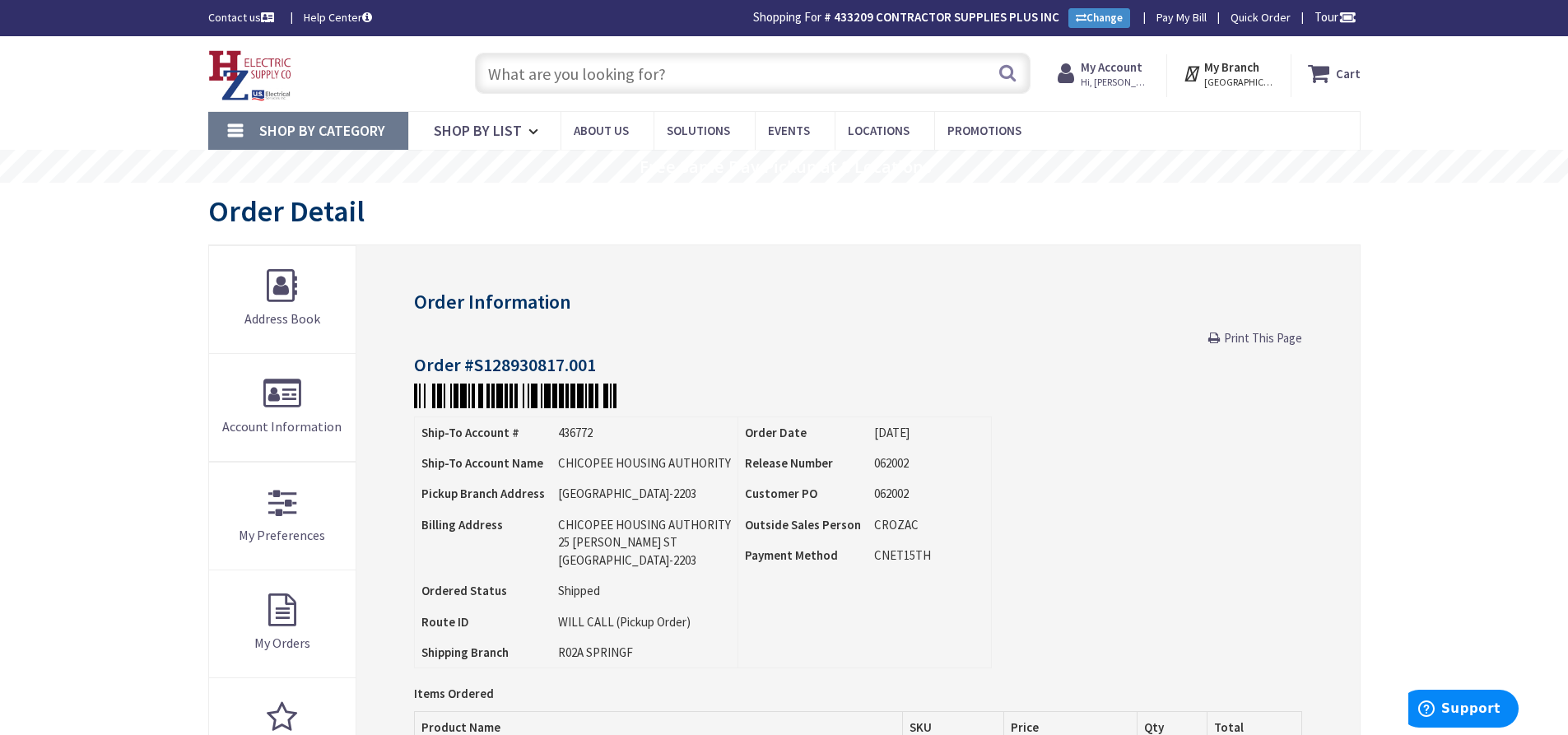
click at [1107, 89] on div "My Account Hi, [PERSON_NAME] [PERSON_NAME][EMAIL_ADDRESS][DOMAIN_NAME] My Catal…" at bounding box center [1103, 76] width 92 height 34
click at [1105, 68] on strong "My Account" at bounding box center [1111, 66] width 62 height 15
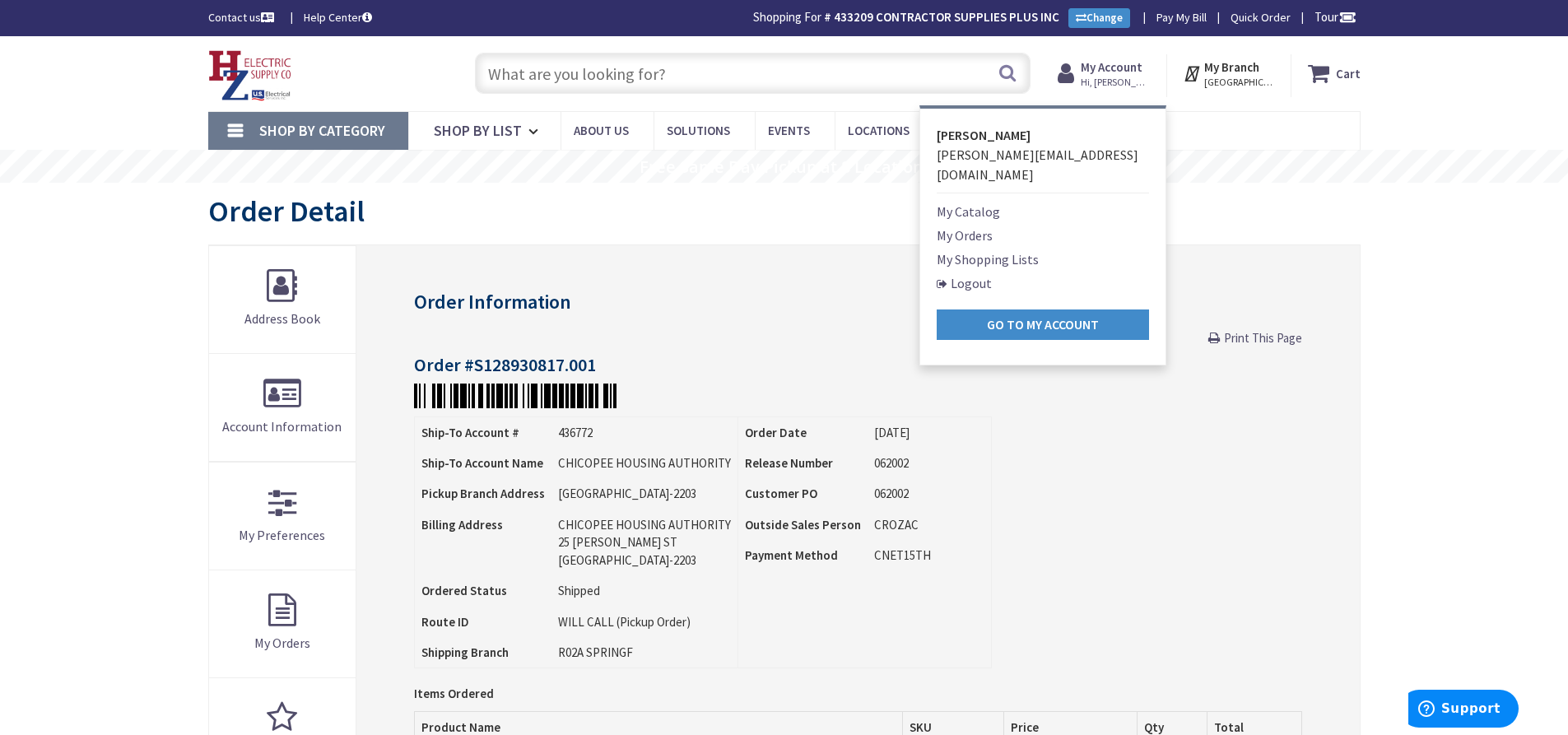
click at [976, 226] on link "My Orders" at bounding box center [964, 235] width 56 height 20
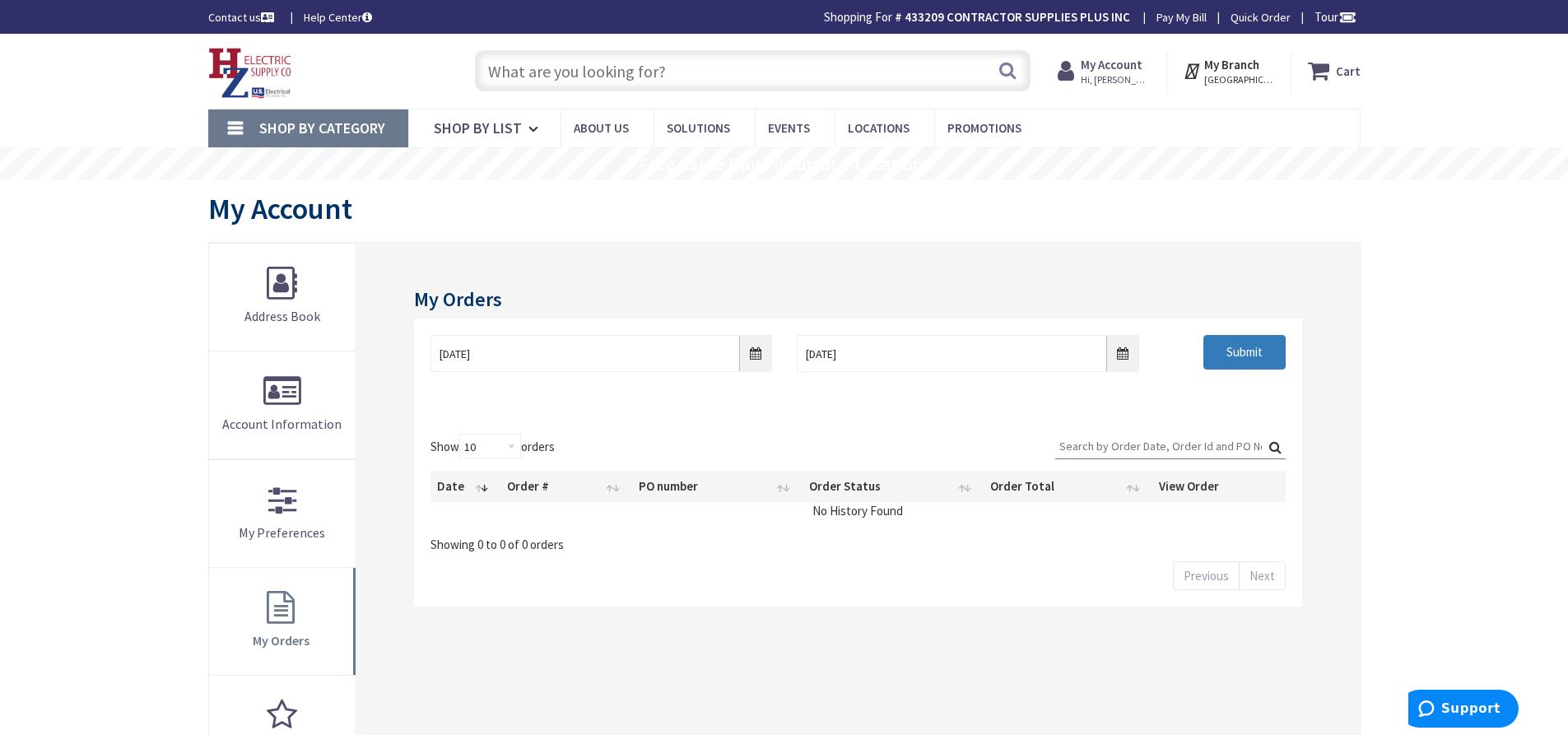
click at [1224, 351] on input "Submit" at bounding box center [1245, 352] width 83 height 34
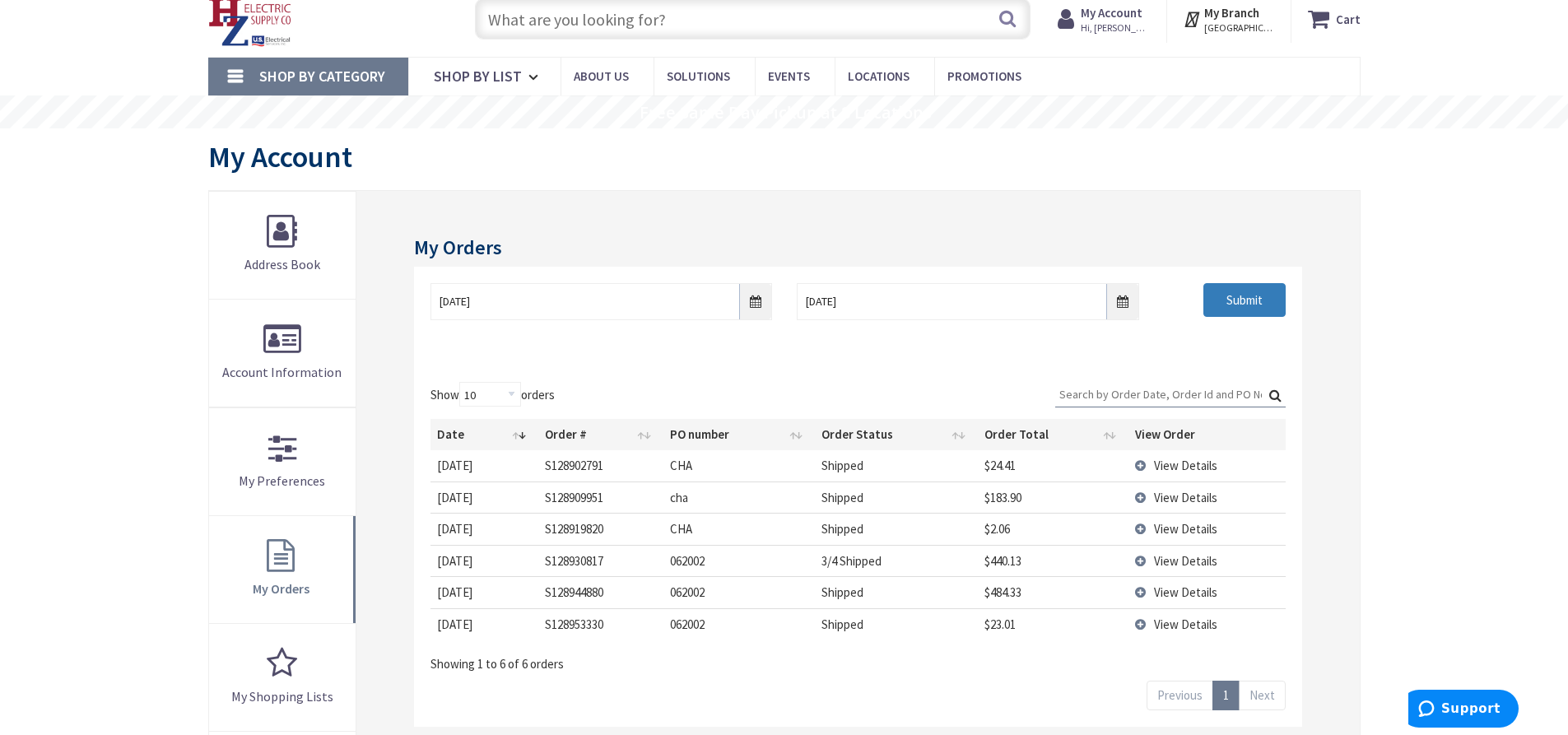
scroll to position [83, 0]
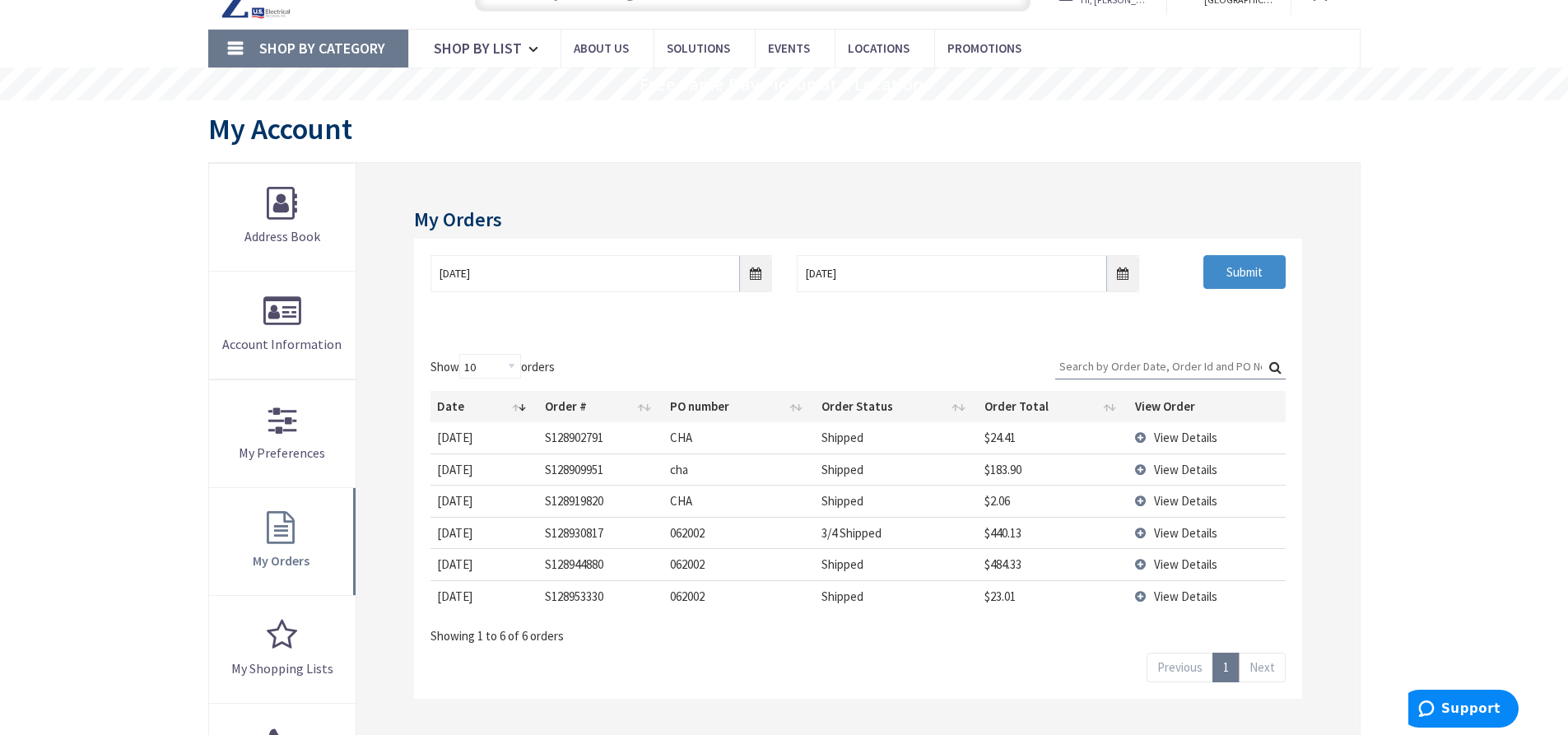
click at [1185, 604] on td "View Details" at bounding box center [1208, 596] width 157 height 31
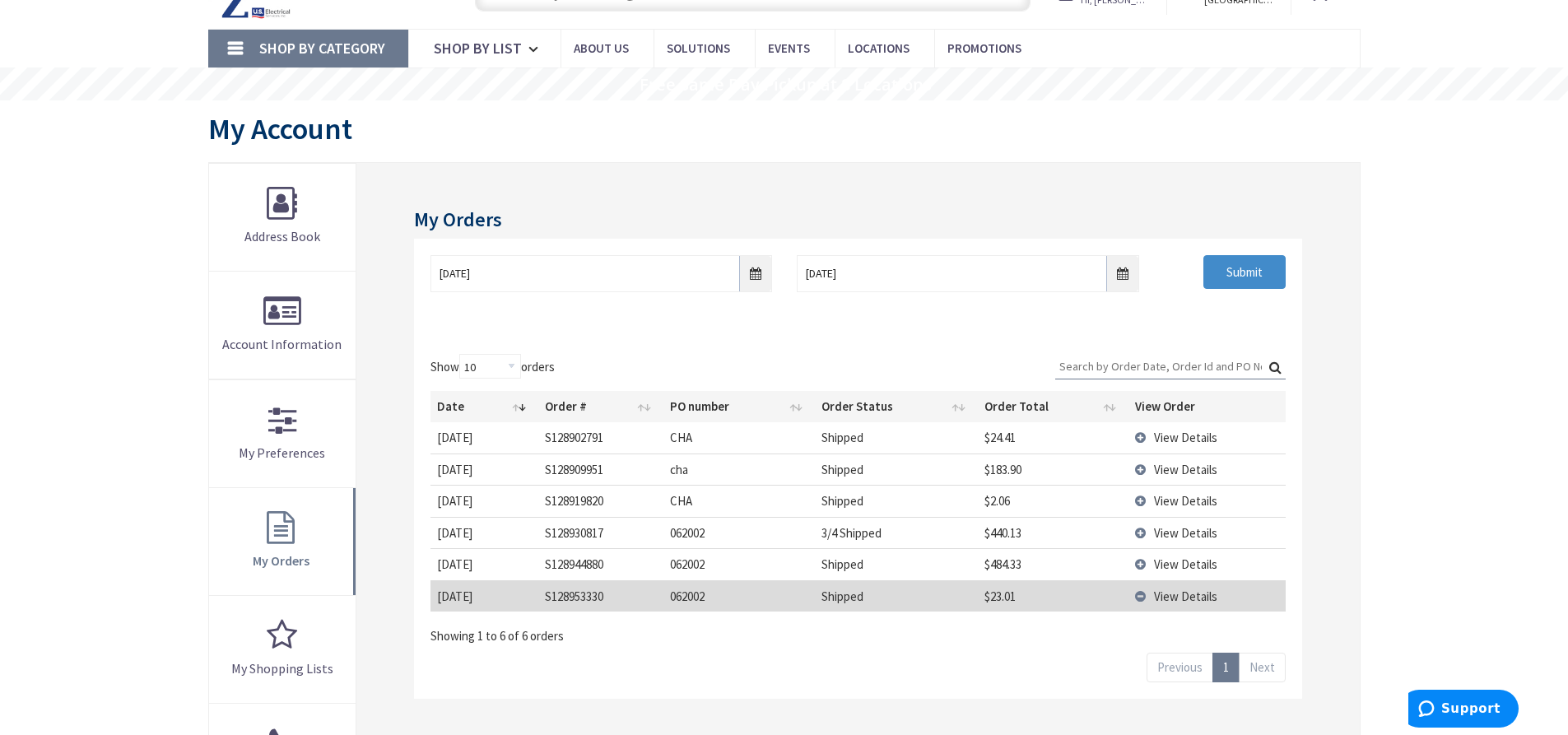
click at [1185, 600] on span "View Details" at bounding box center [1185, 596] width 64 height 15
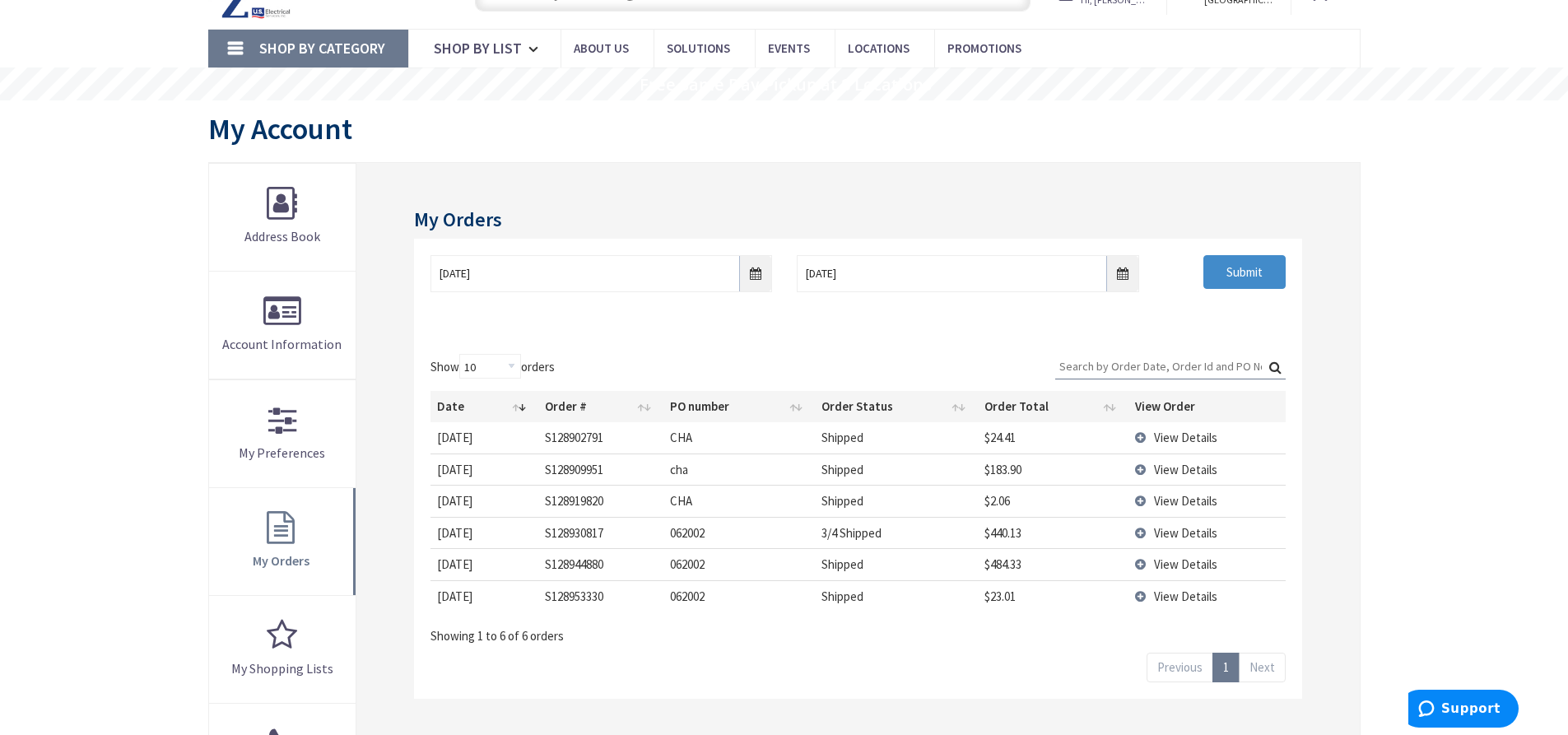
click at [1166, 596] on span "View Details" at bounding box center [1185, 596] width 64 height 15
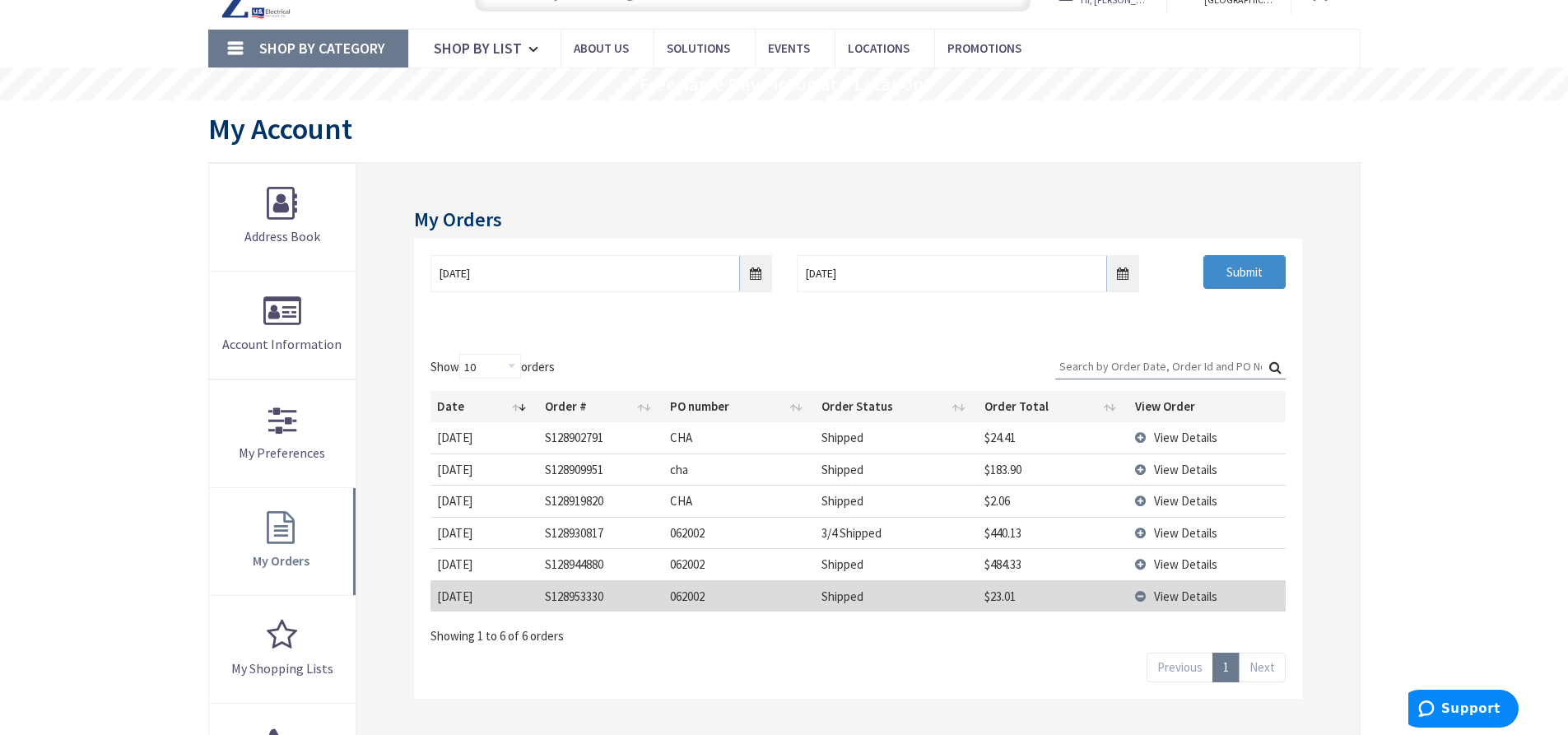
click at [1164, 597] on span "View Details" at bounding box center [1185, 596] width 64 height 15
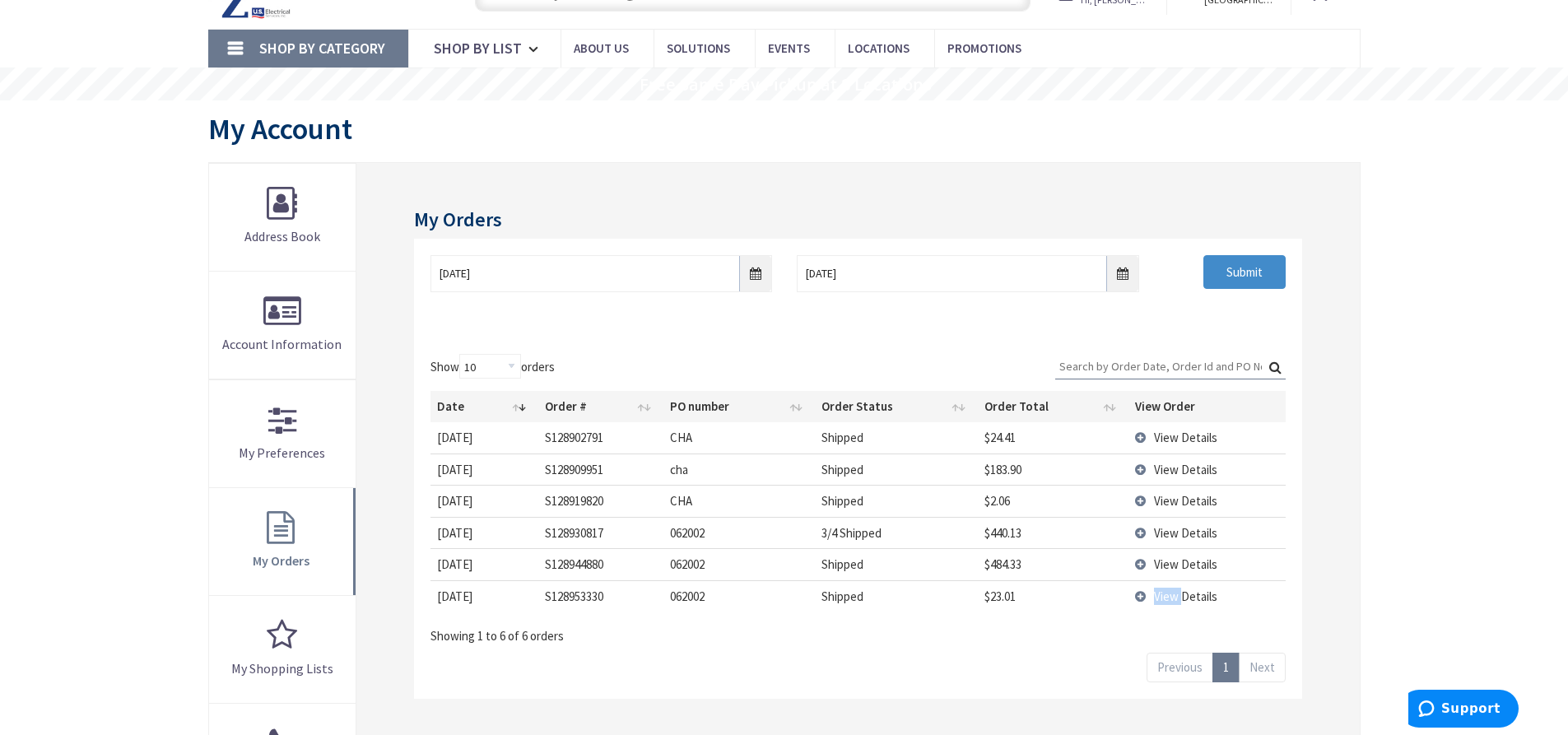
click at [1164, 597] on span "View Details" at bounding box center [1185, 596] width 64 height 15
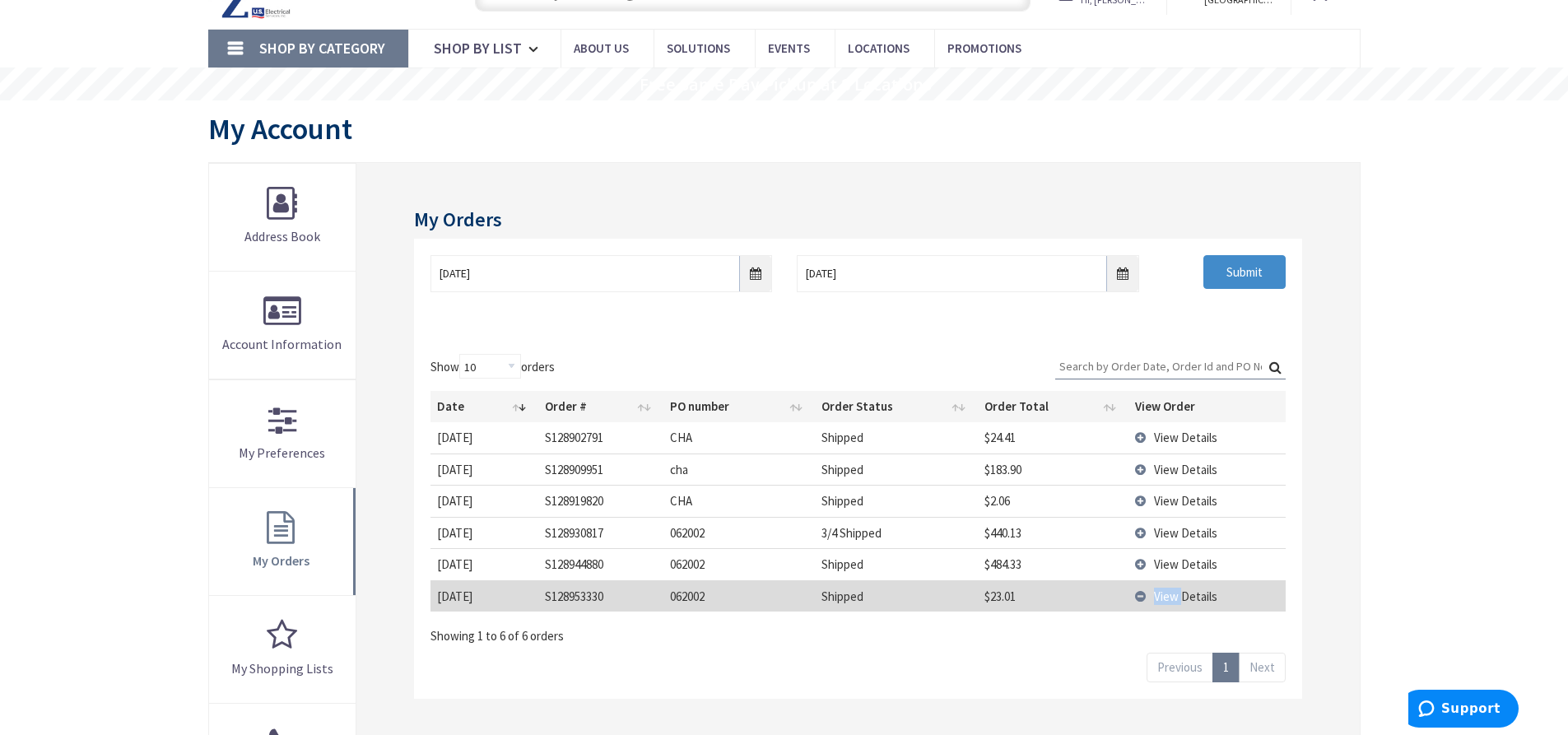
click at [1176, 594] on span "View Details" at bounding box center [1185, 596] width 64 height 15
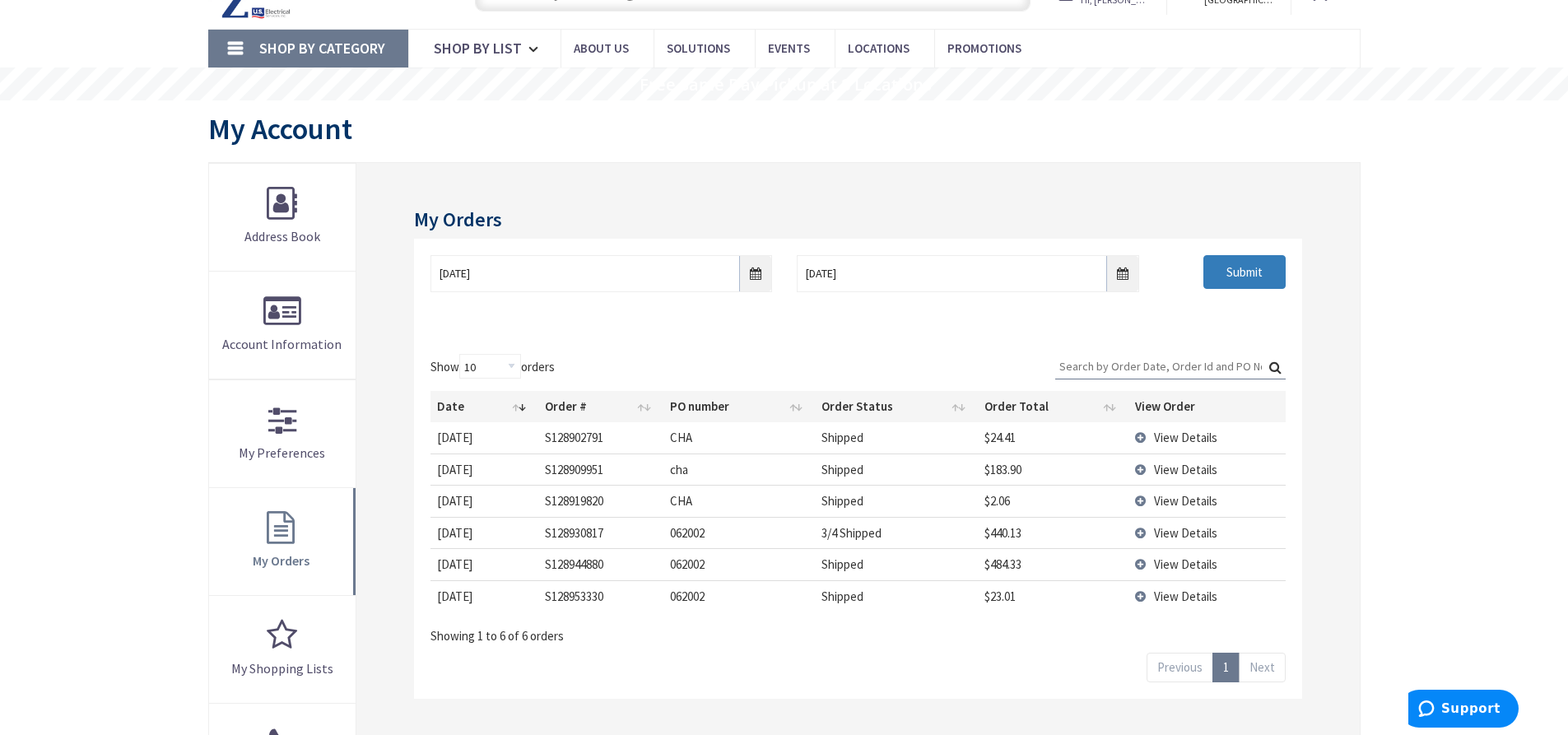
click at [1243, 283] on input "Submit" at bounding box center [1245, 272] width 83 height 34
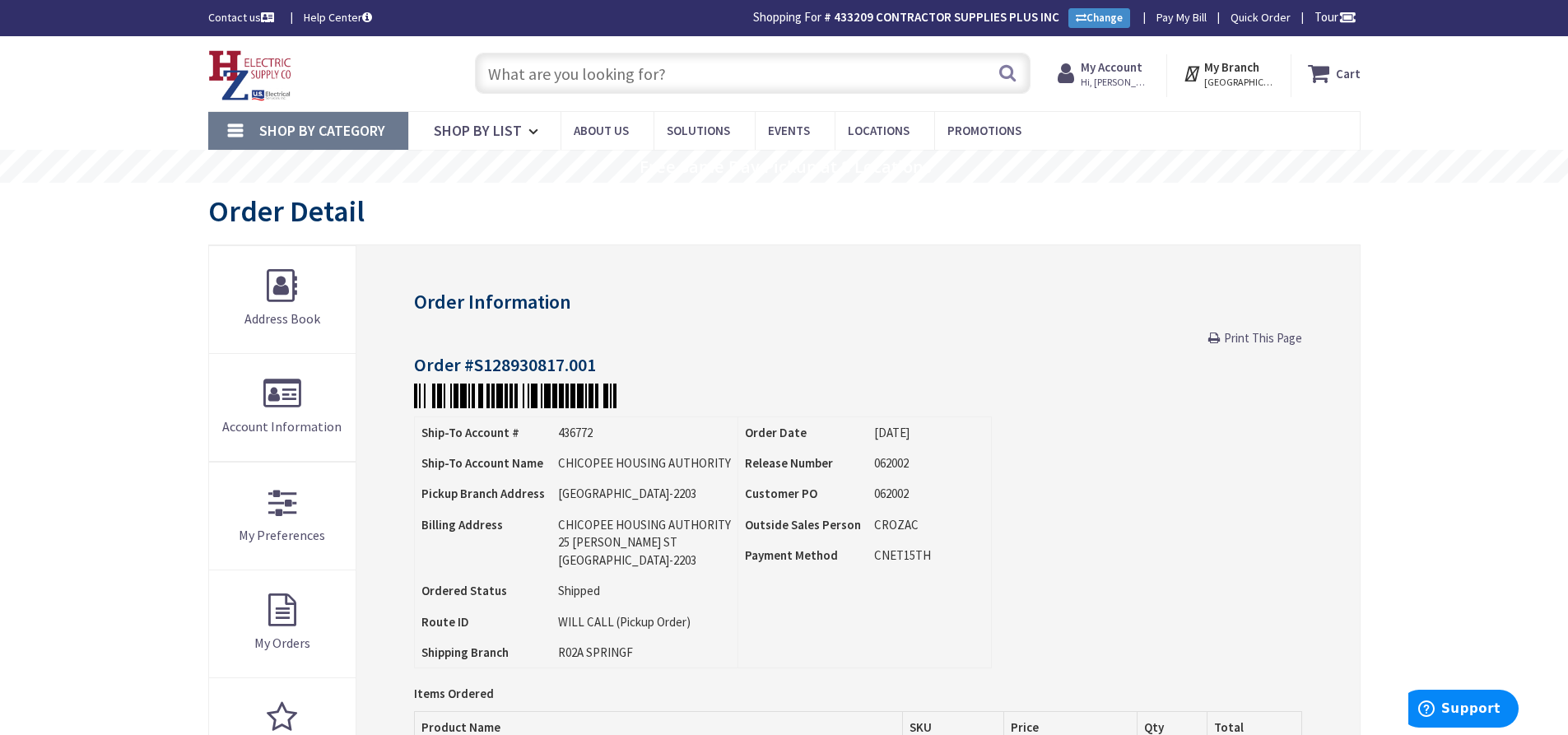
click at [1100, 88] on span "Hi, [PERSON_NAME]" at bounding box center [1116, 83] width 70 height 13
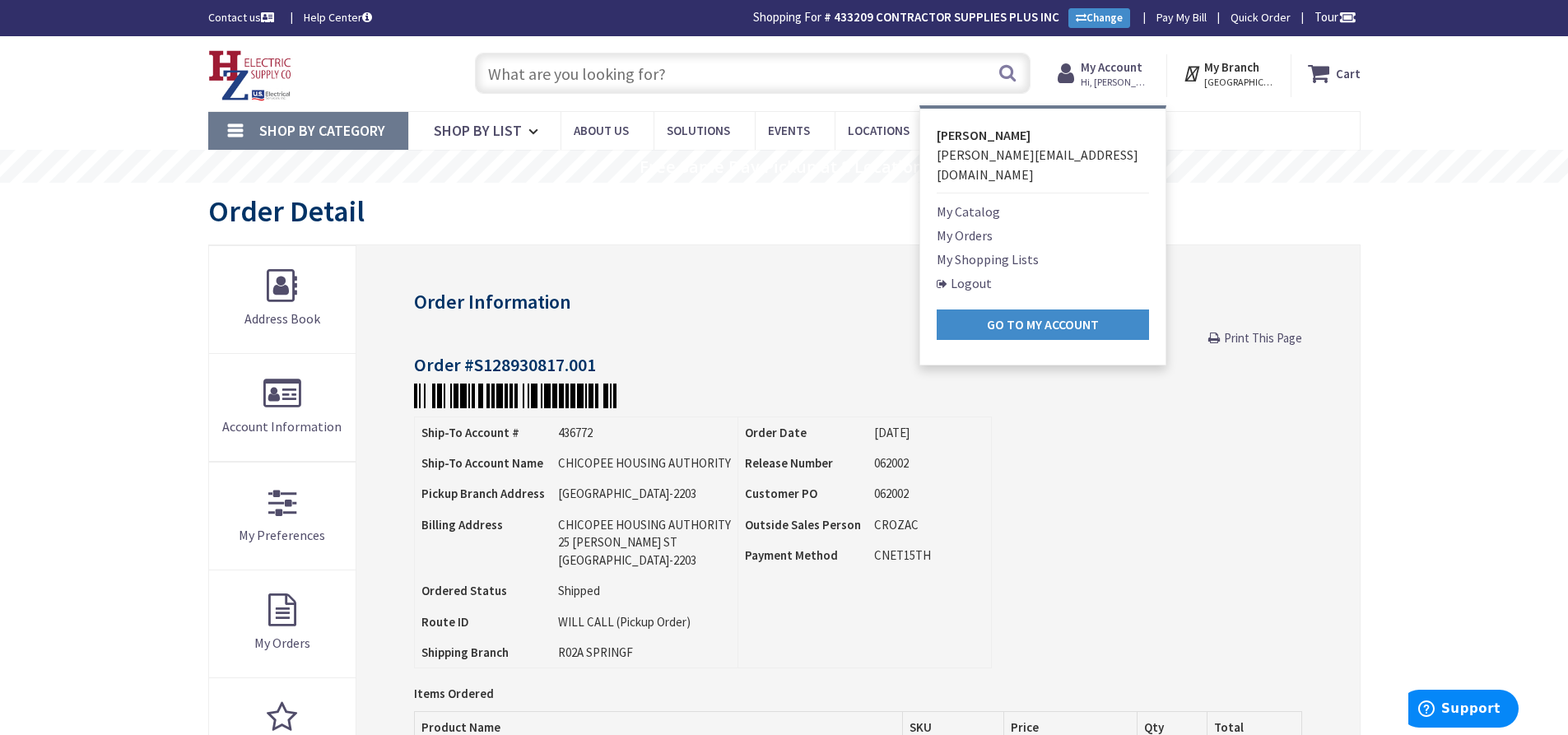
click at [968, 226] on link "My Orders" at bounding box center [964, 235] width 56 height 20
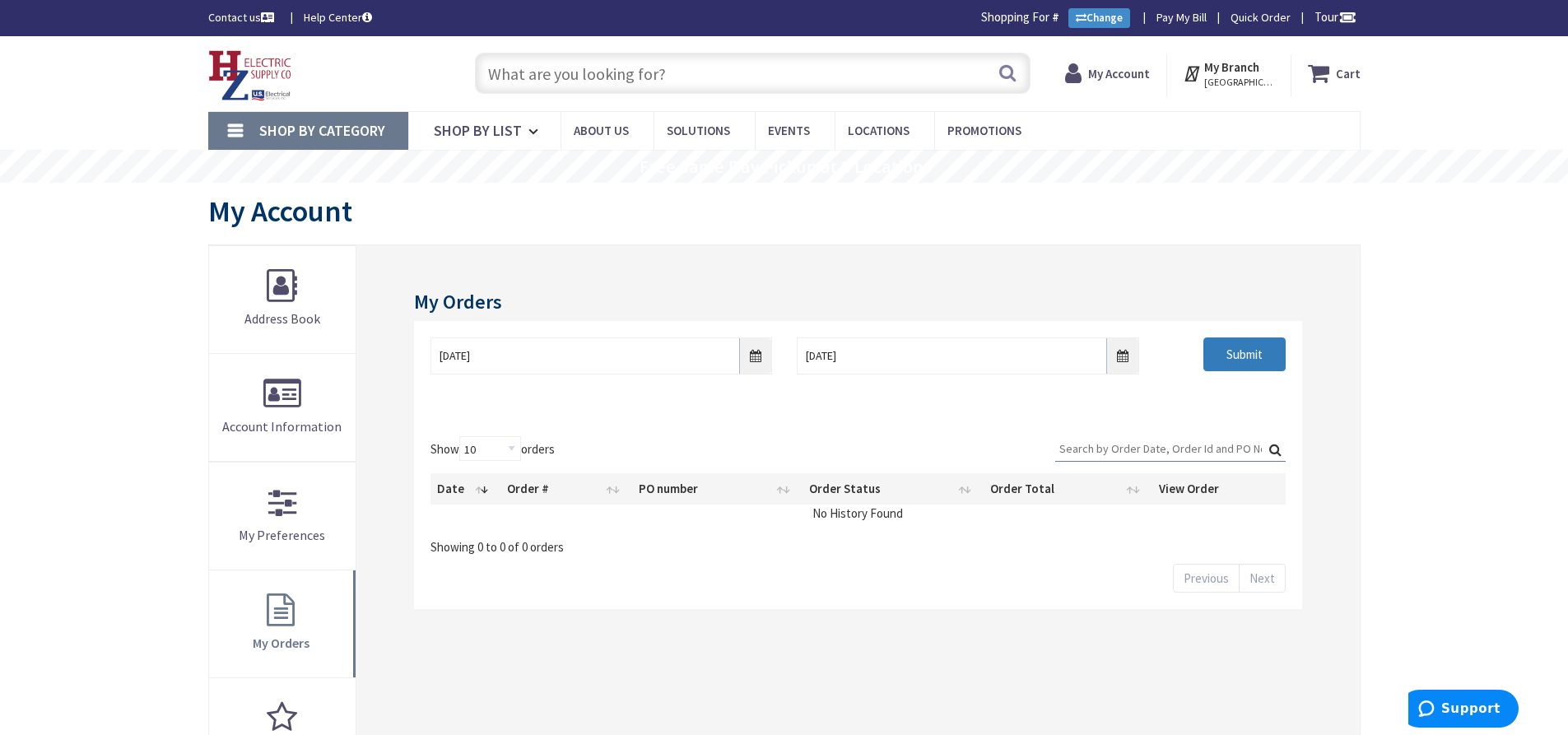
click at [1236, 359] on input "Submit" at bounding box center [1245, 355] width 83 height 34
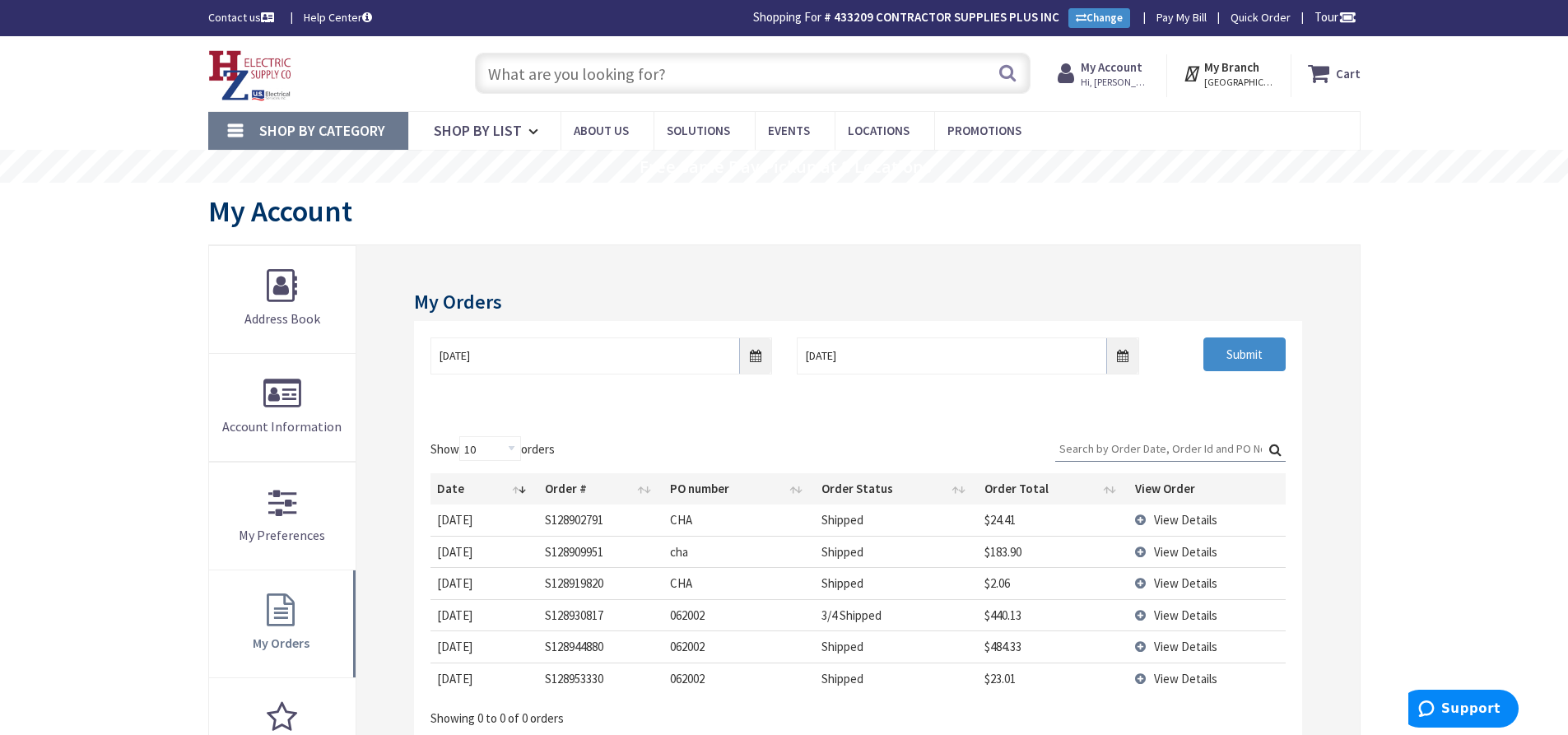
click at [1179, 522] on span "View Details" at bounding box center [1185, 520] width 64 height 15
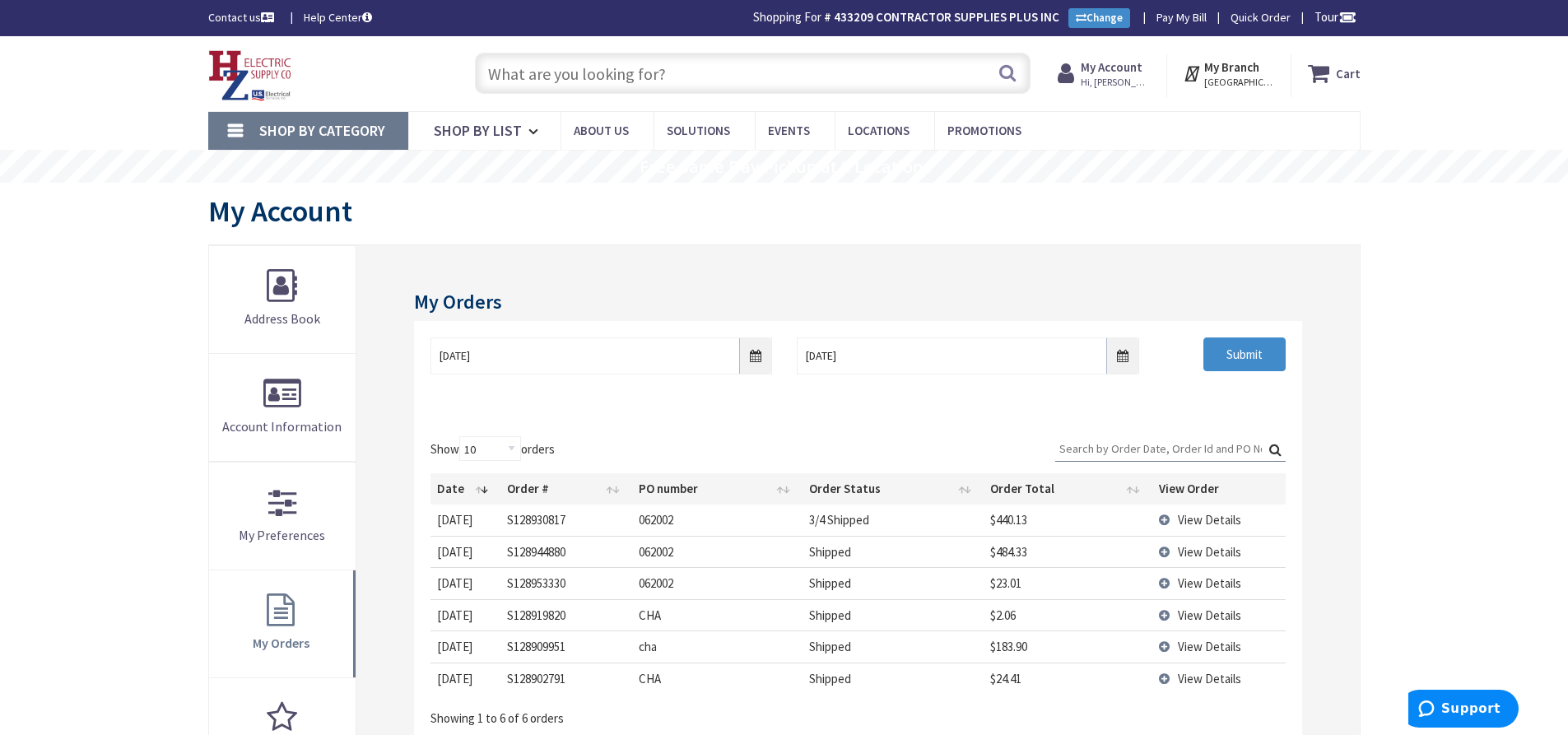
click at [1193, 586] on span "View Details" at bounding box center [1209, 583] width 64 height 15
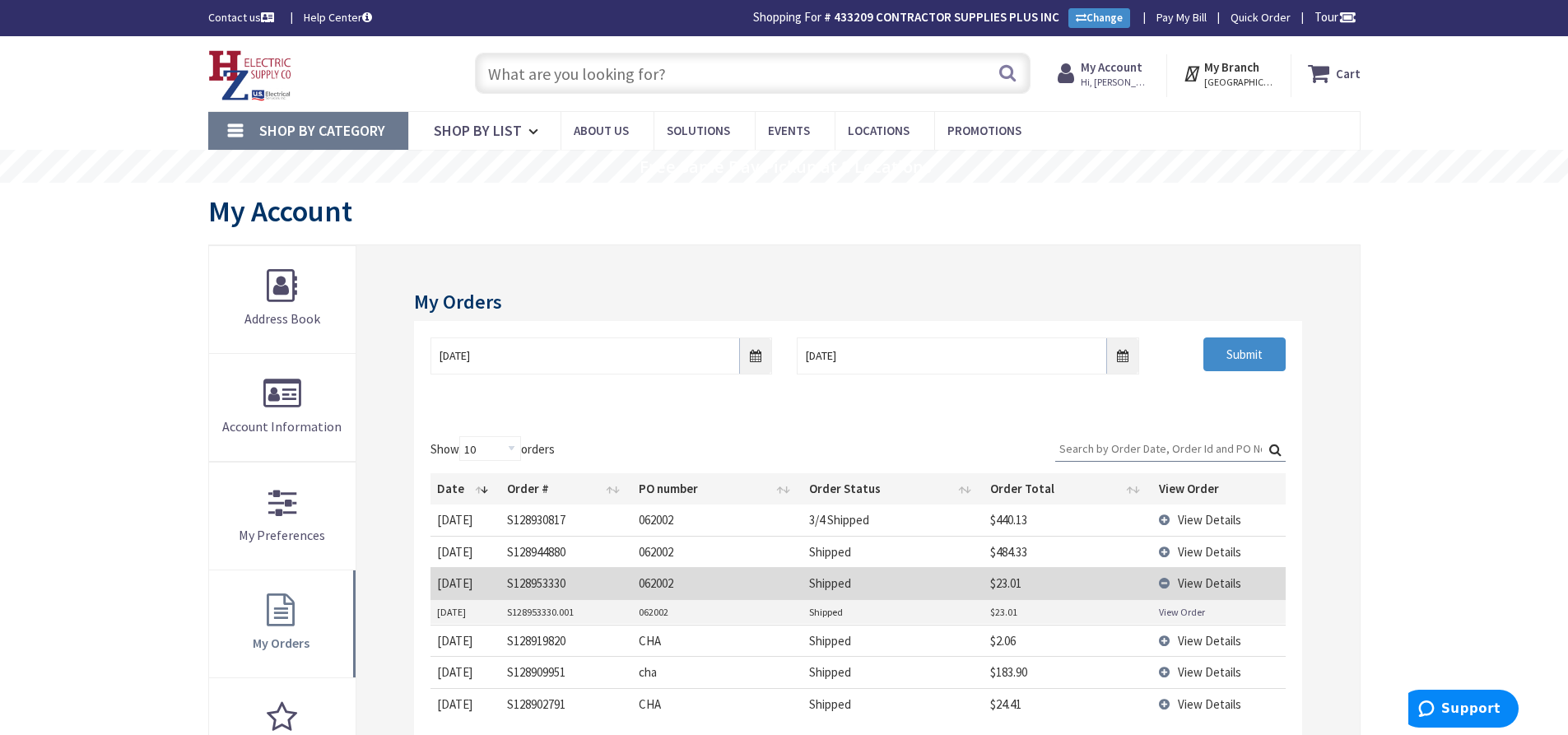
click at [1185, 612] on link "View Order" at bounding box center [1182, 612] width 46 height 14
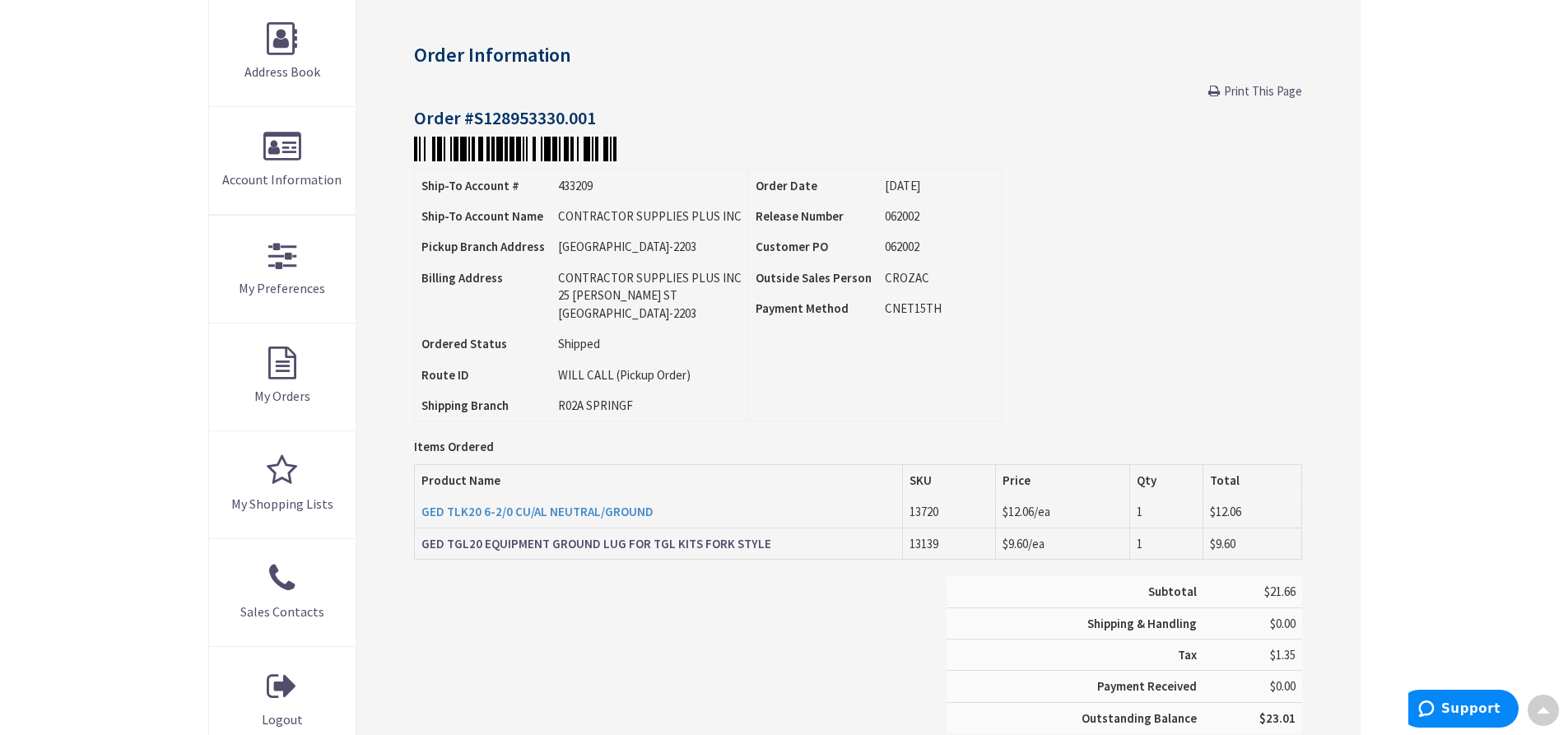
scroll to position [249, 0]
click at [592, 545] on strong "GED TGL20 EQUIPMENT GROUND LUG FOR TGL KITS FORK STYLE" at bounding box center [596, 541] width 350 height 15
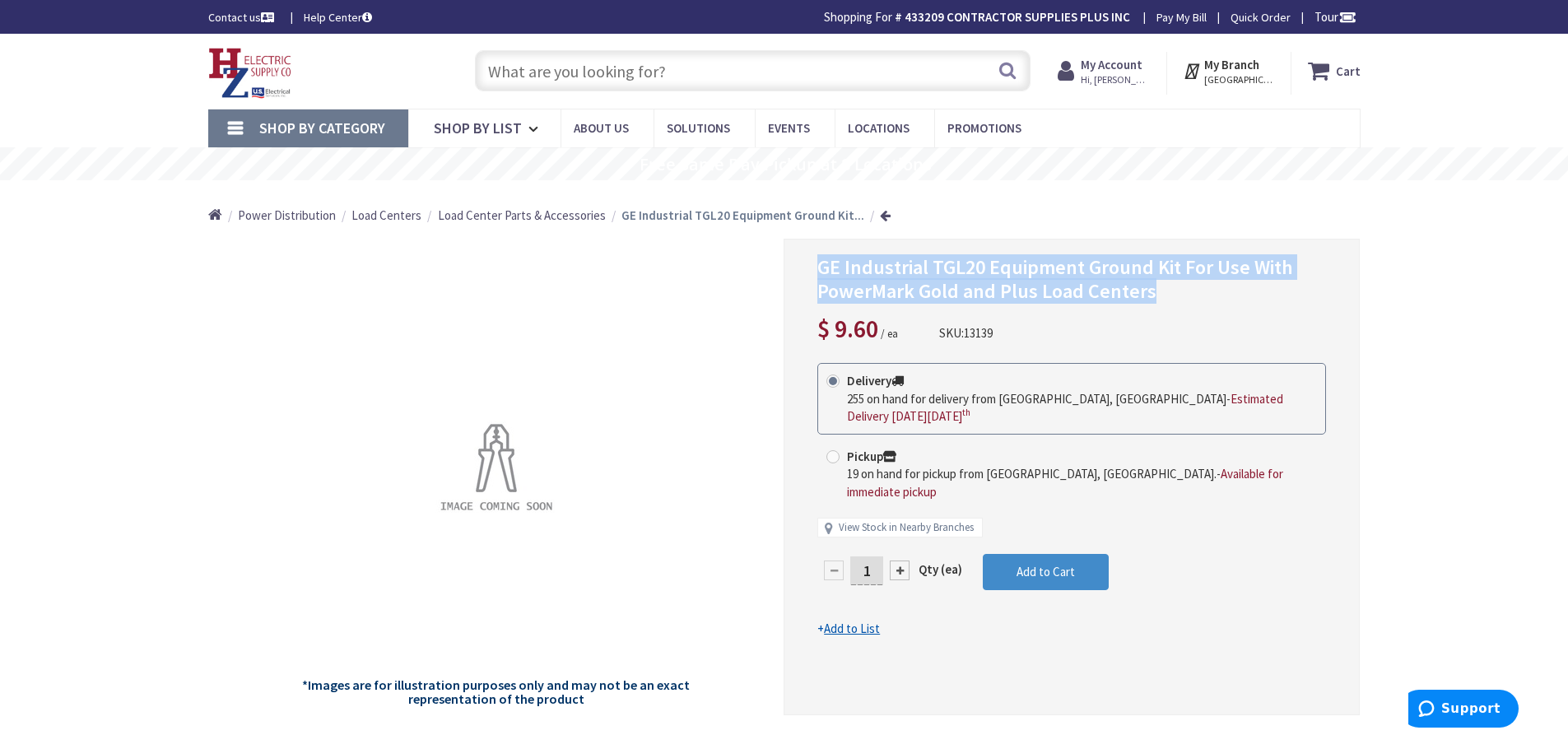
drag, startPoint x: 818, startPoint y: 266, endPoint x: 1153, endPoint y: 300, distance: 336.7
click at [1153, 300] on h1 "GE Industrial TGL20 Equipment Ground Kit For Use With PowerMark Gold and Plus L…" at bounding box center [1072, 280] width 508 height 47
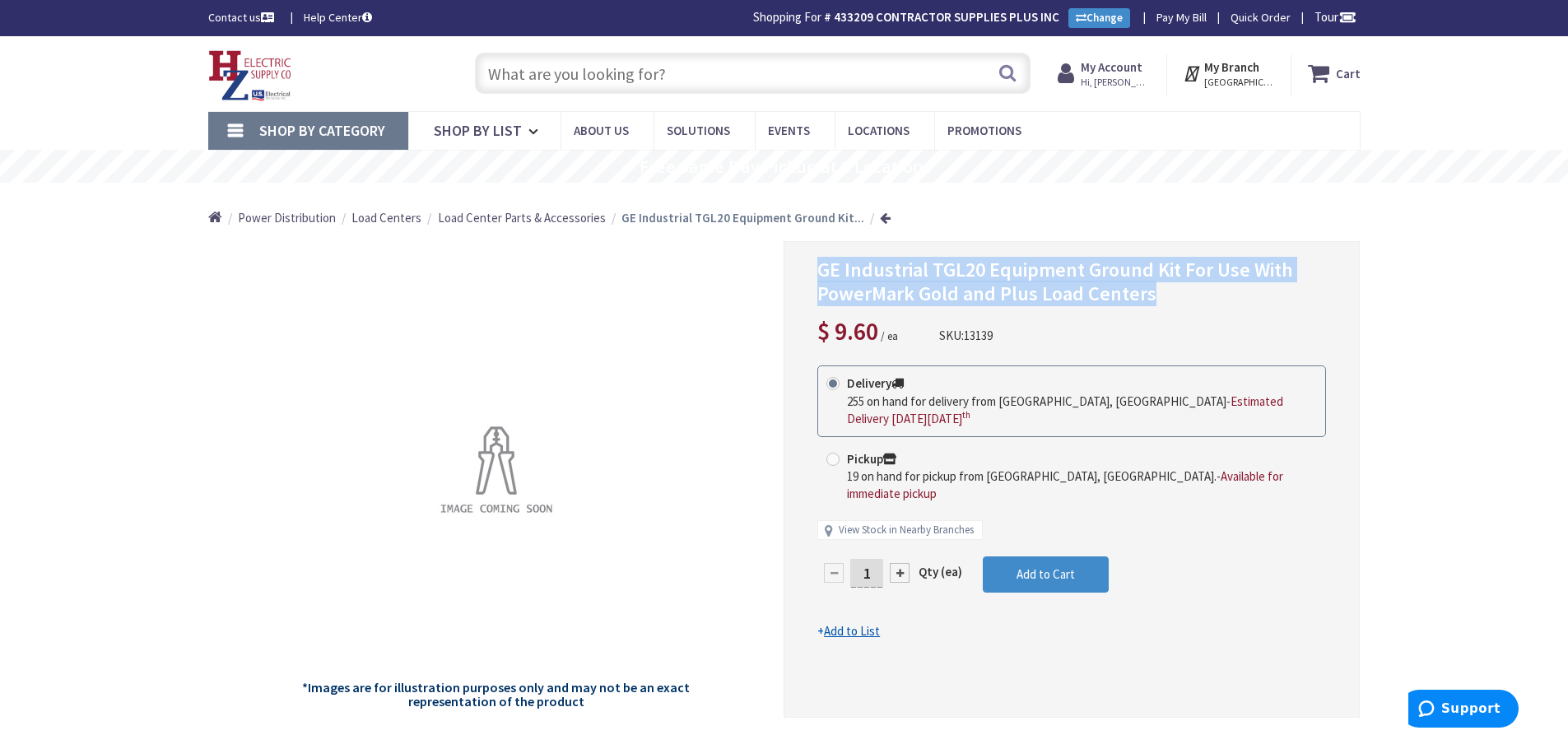
copy span "GE Industrial TGL20 Equipment Ground Kit For Use With PowerMark Gold and Plus L…"
